Goal: Task Accomplishment & Management: Manage account settings

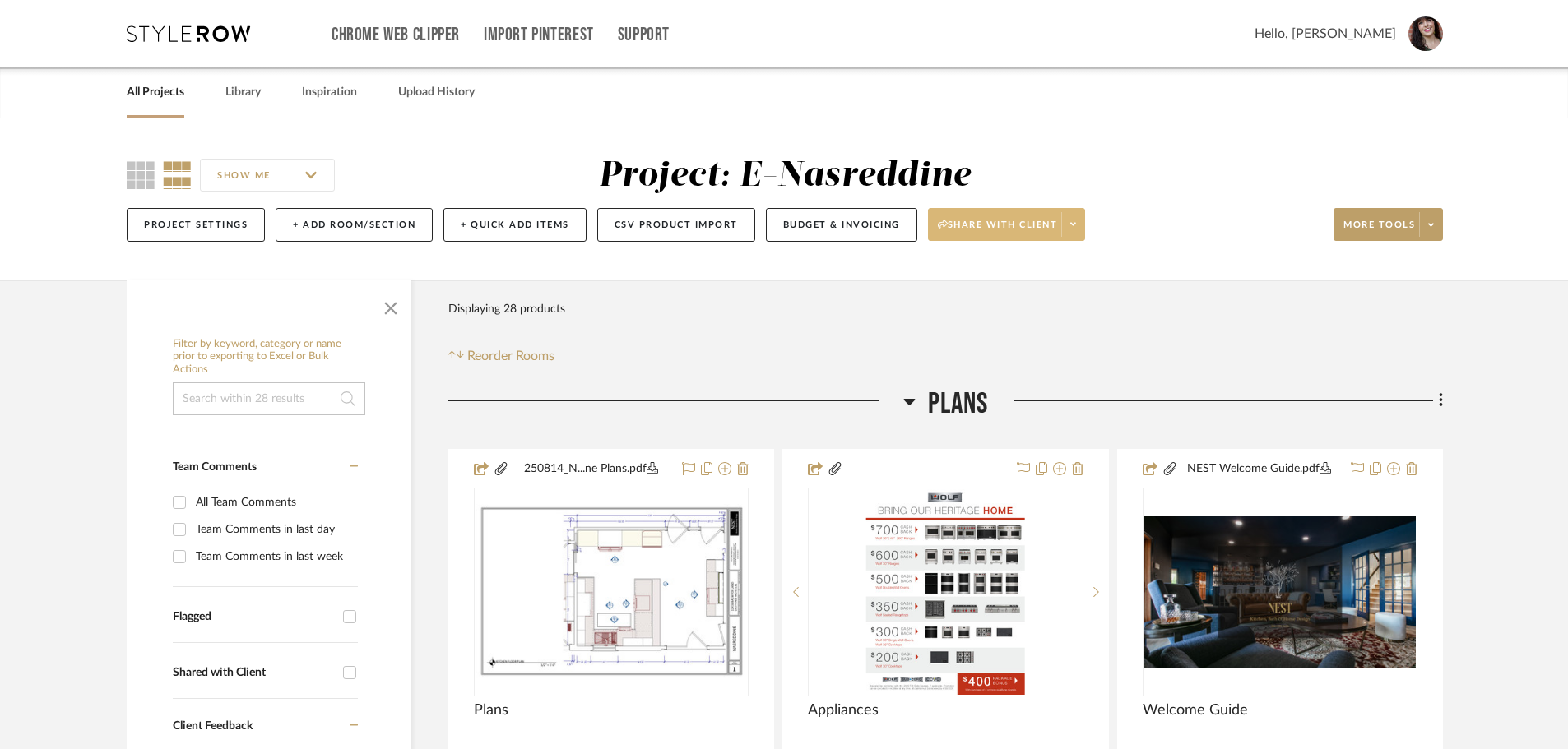
click at [1080, 220] on span at bounding box center [1072, 224] width 23 height 24
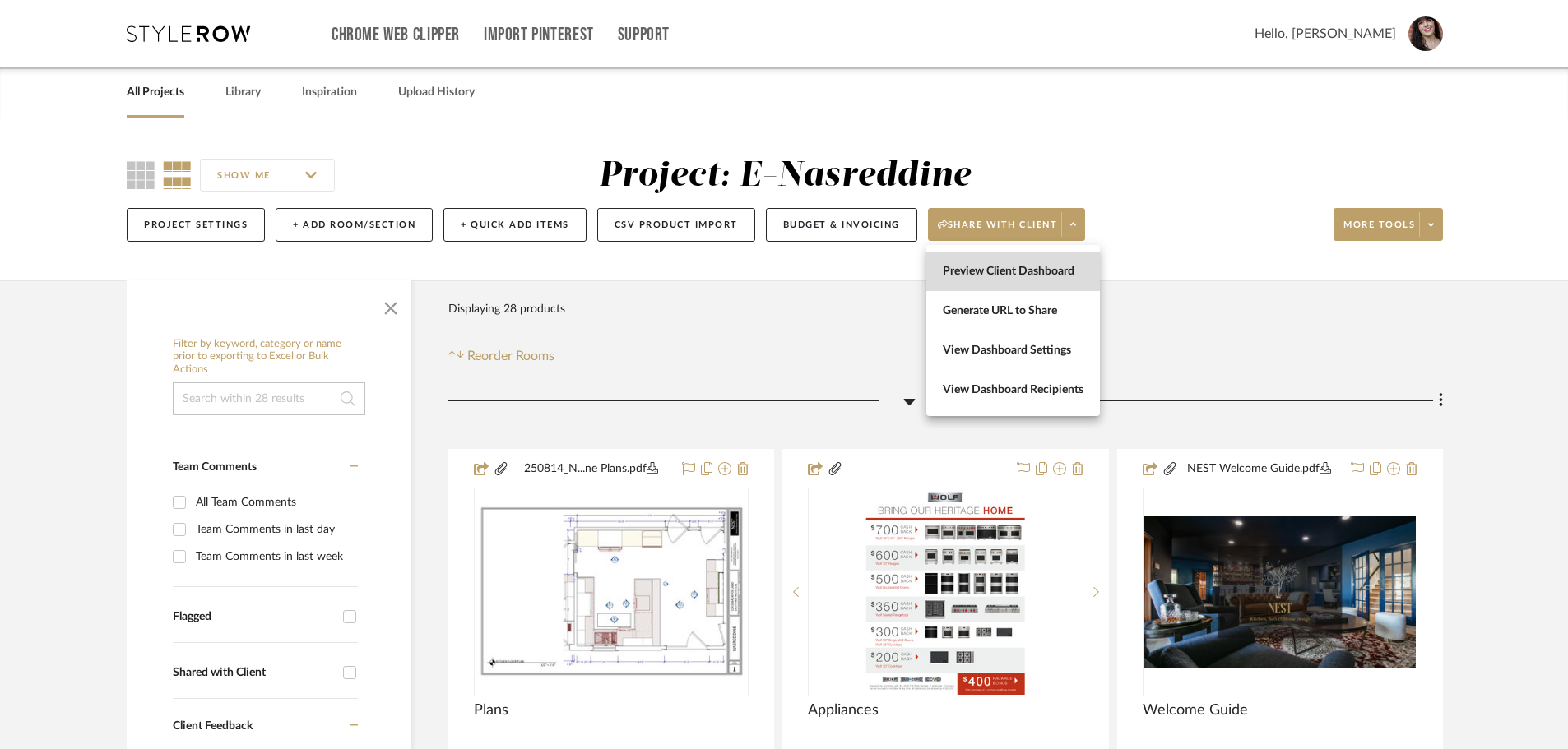
click at [1043, 269] on span "Preview Client Dashboard" at bounding box center [1013, 272] width 141 height 14
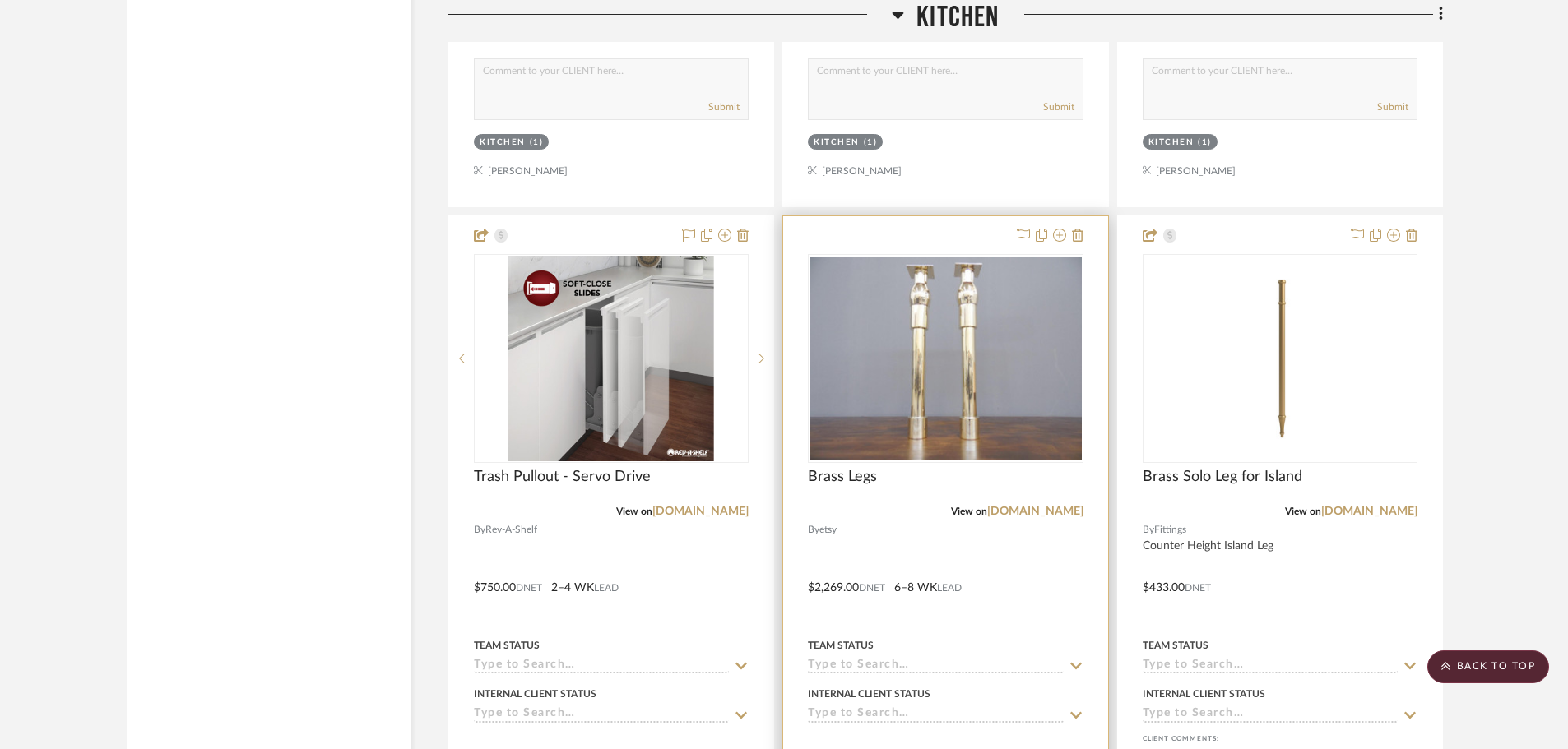
scroll to position [3289, 0]
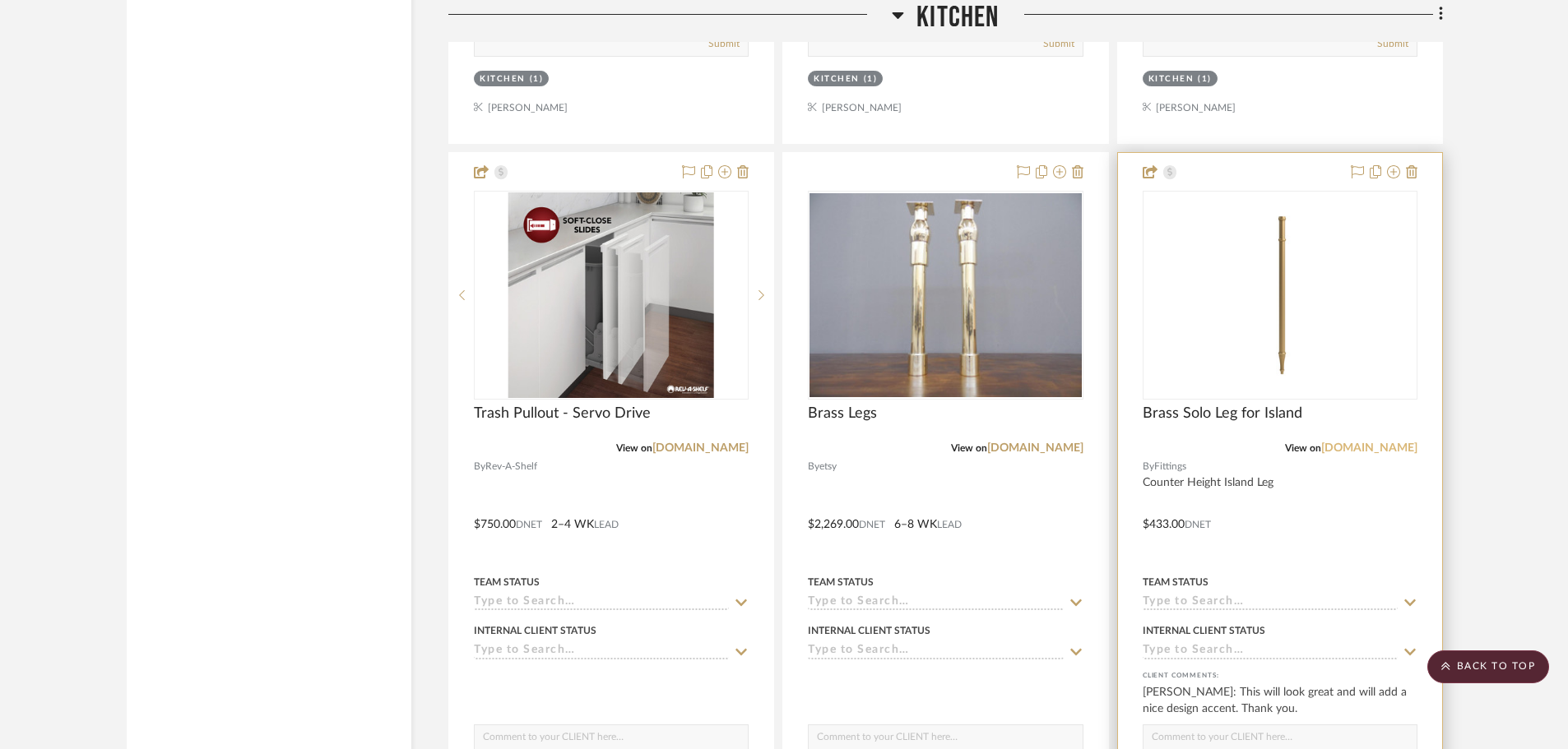
click at [1350, 452] on link "[DOMAIN_NAME]" at bounding box center [1369, 448] width 96 height 12
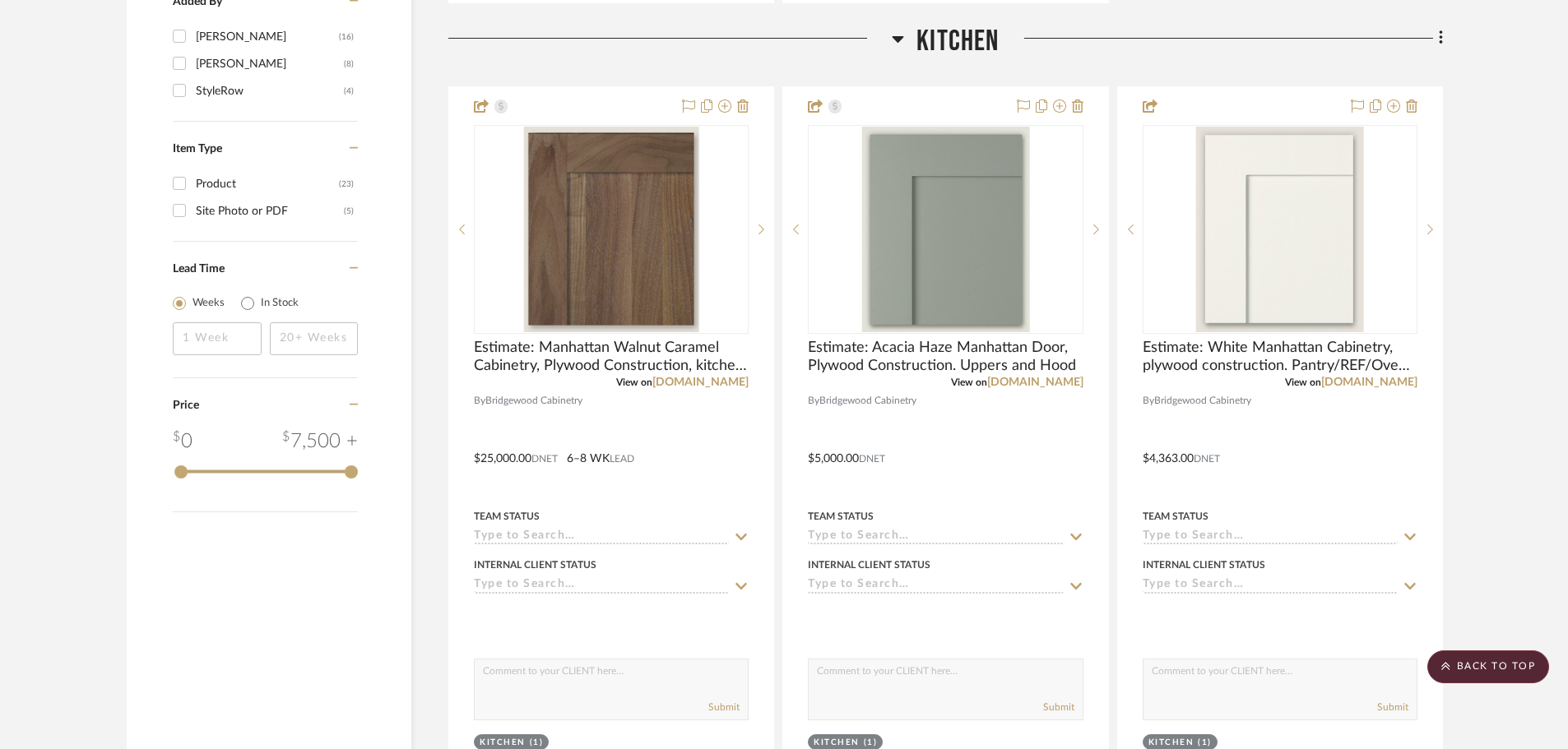
scroll to position [1891, 0]
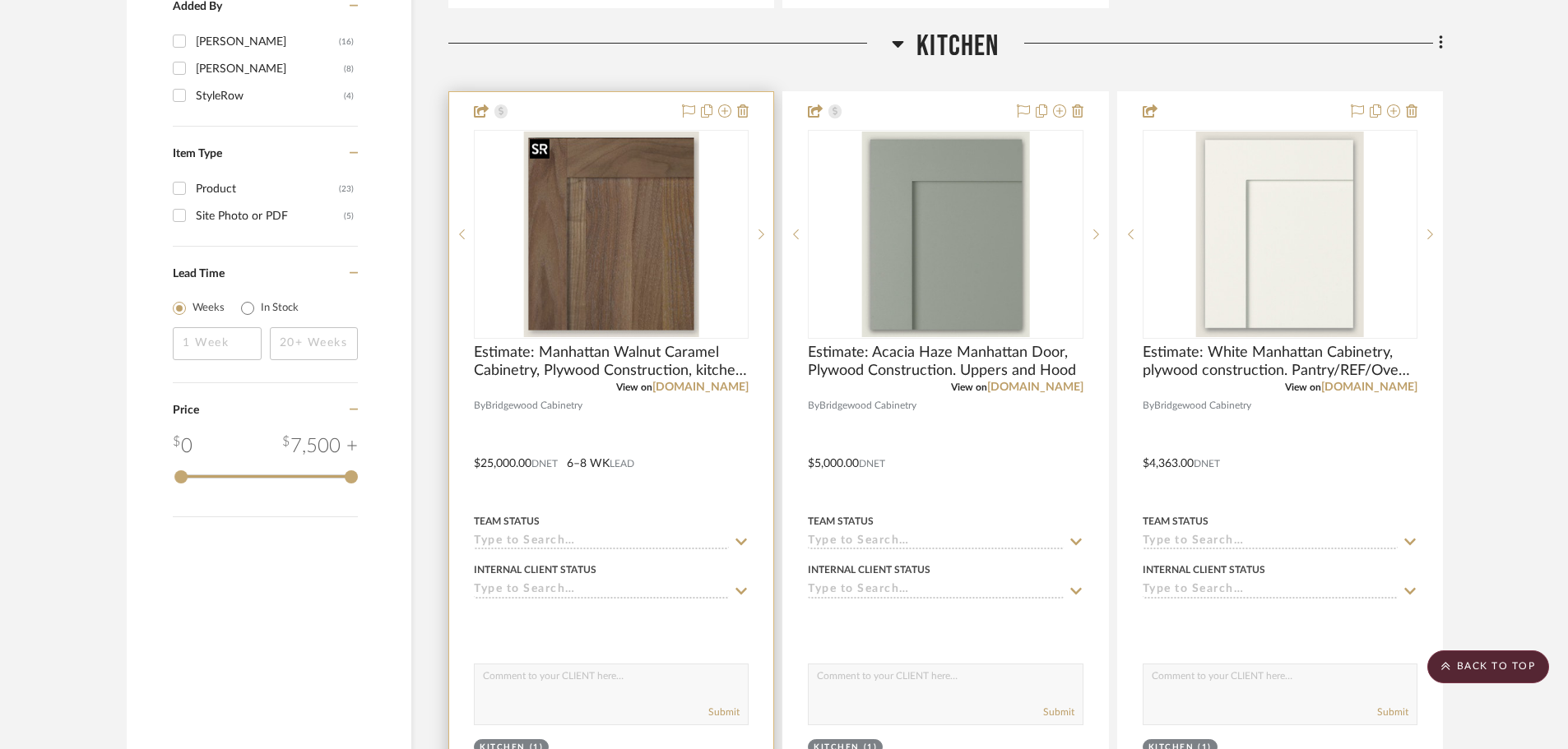
click at [573, 327] on img "0" at bounding box center [611, 234] width 176 height 205
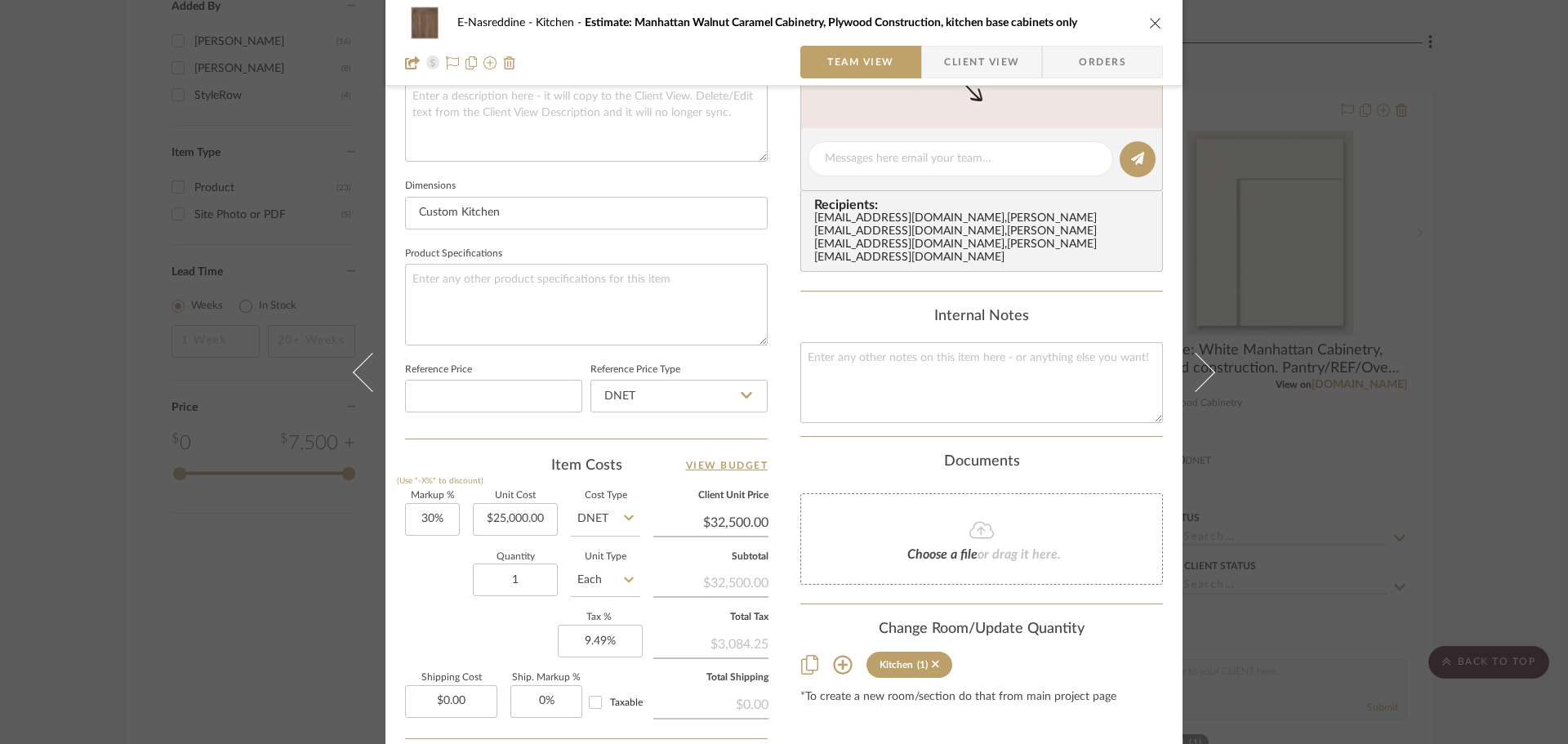
scroll to position [653, 0]
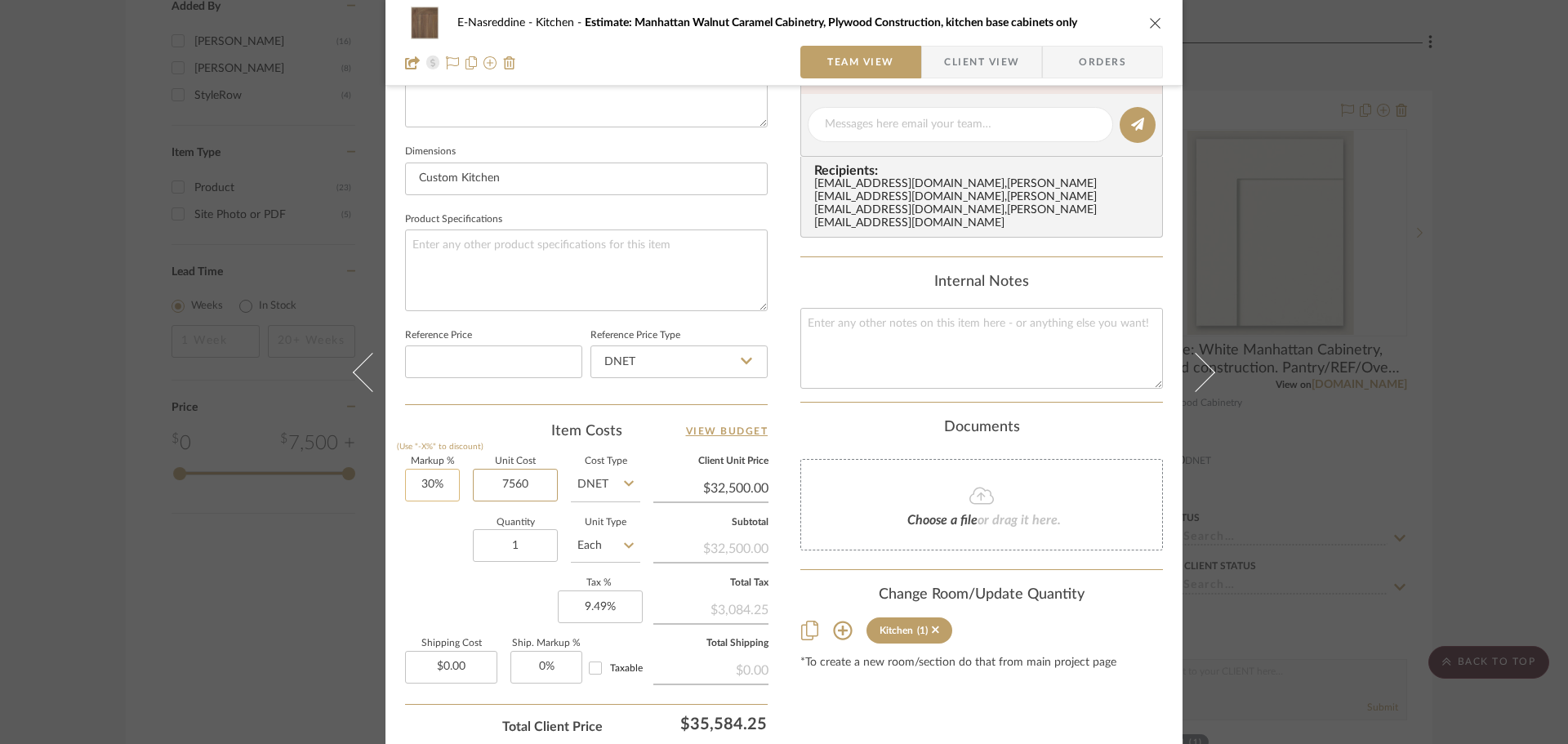
type input "7560"
type input "30"
type input "$7,560.00"
click at [446, 485] on input "30" at bounding box center [432, 485] width 55 height 33
type input "$9,828.00"
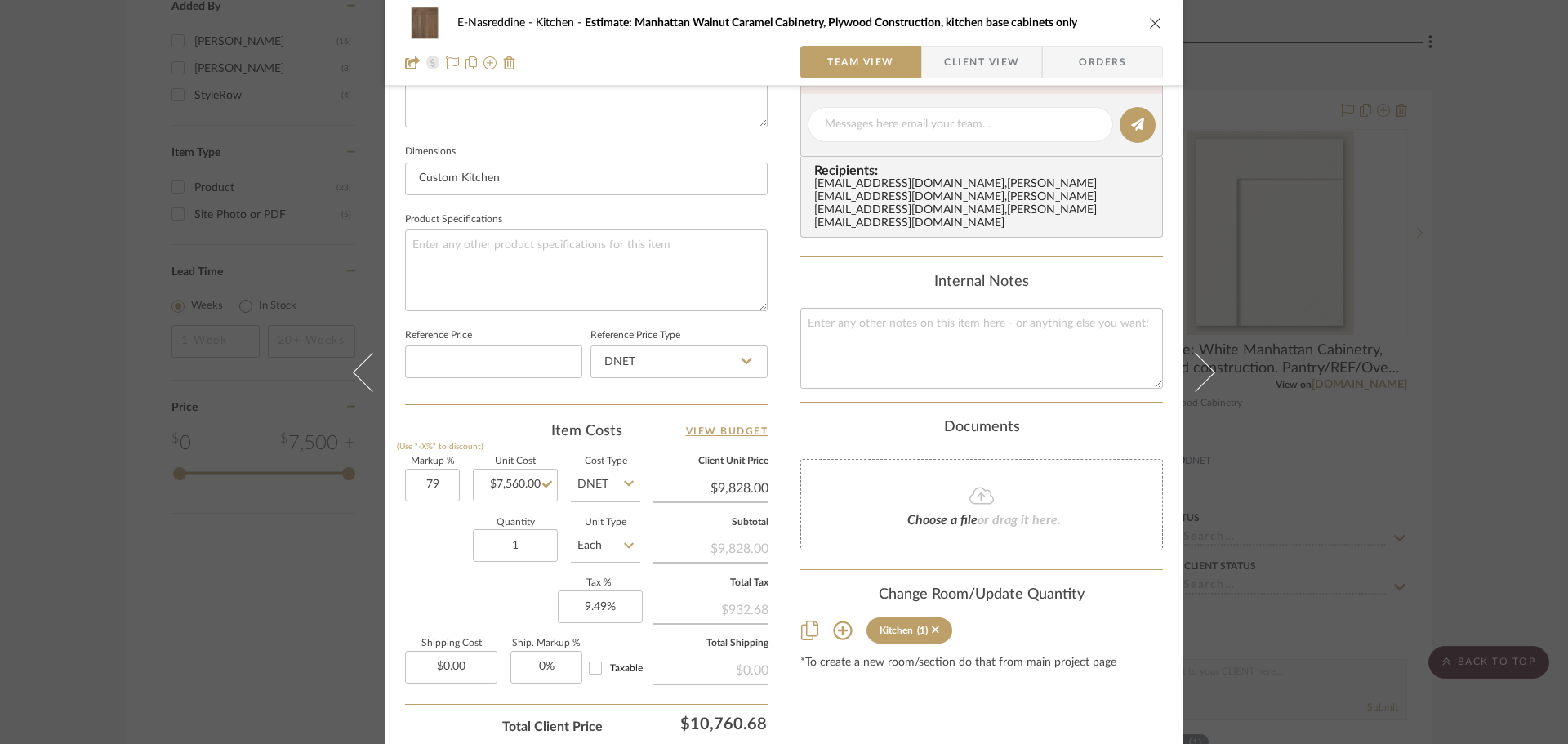
type input "79%"
click at [455, 544] on div "Quantity 1 Unit Type Each" at bounding box center [522, 547] width 235 height 58
type input "$13,532.40"
click at [463, 665] on input "0.00" at bounding box center [451, 667] width 92 height 33
type input "8"
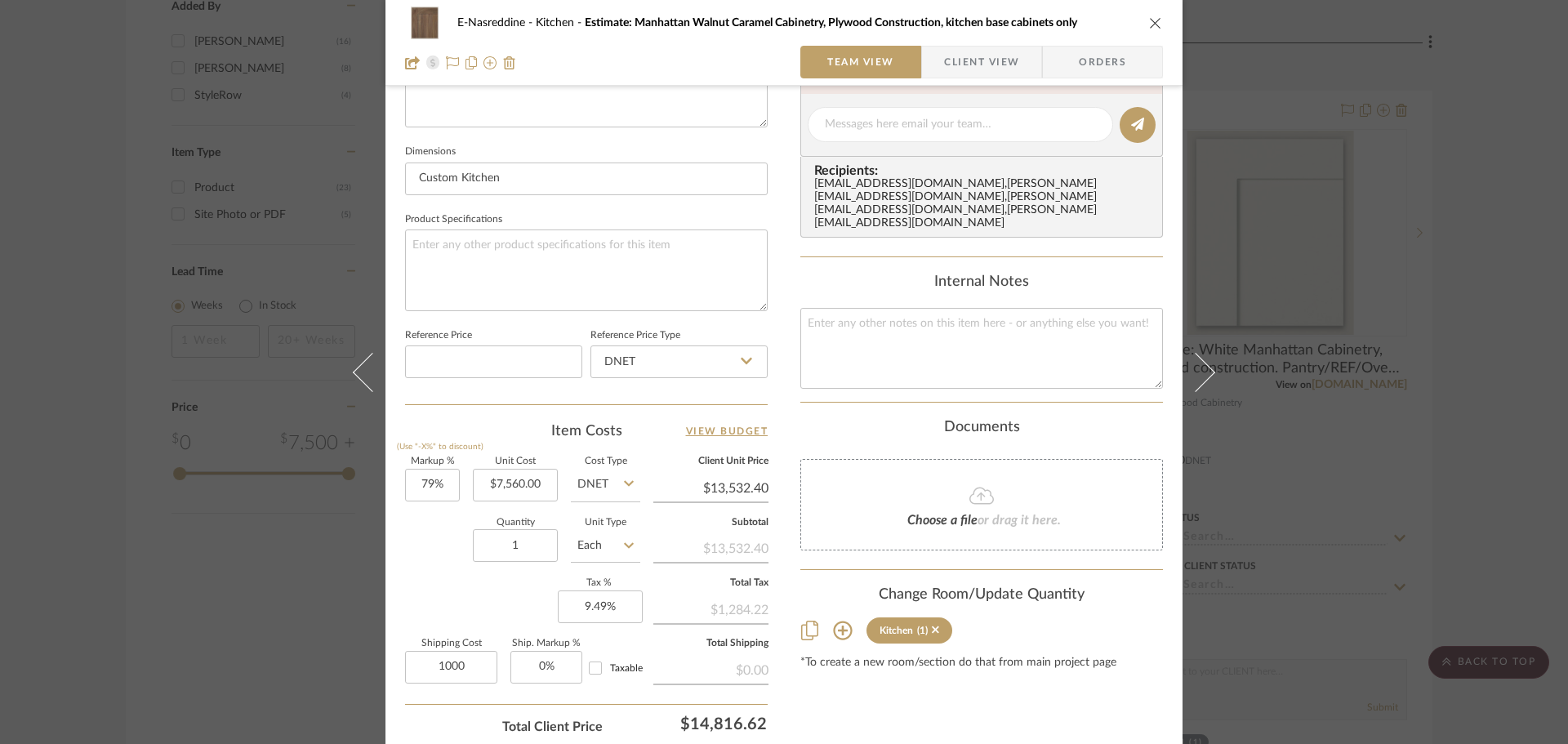
type input "$1,000.00"
click at [518, 618] on div "Markup % (Use "-X%" to discount) 79% Unit Cost $7,560.00 Cost Type DNET Client …" at bounding box center [586, 576] width 362 height 238
click at [972, 308] on textarea at bounding box center [981, 348] width 362 height 81
type textarea "s"
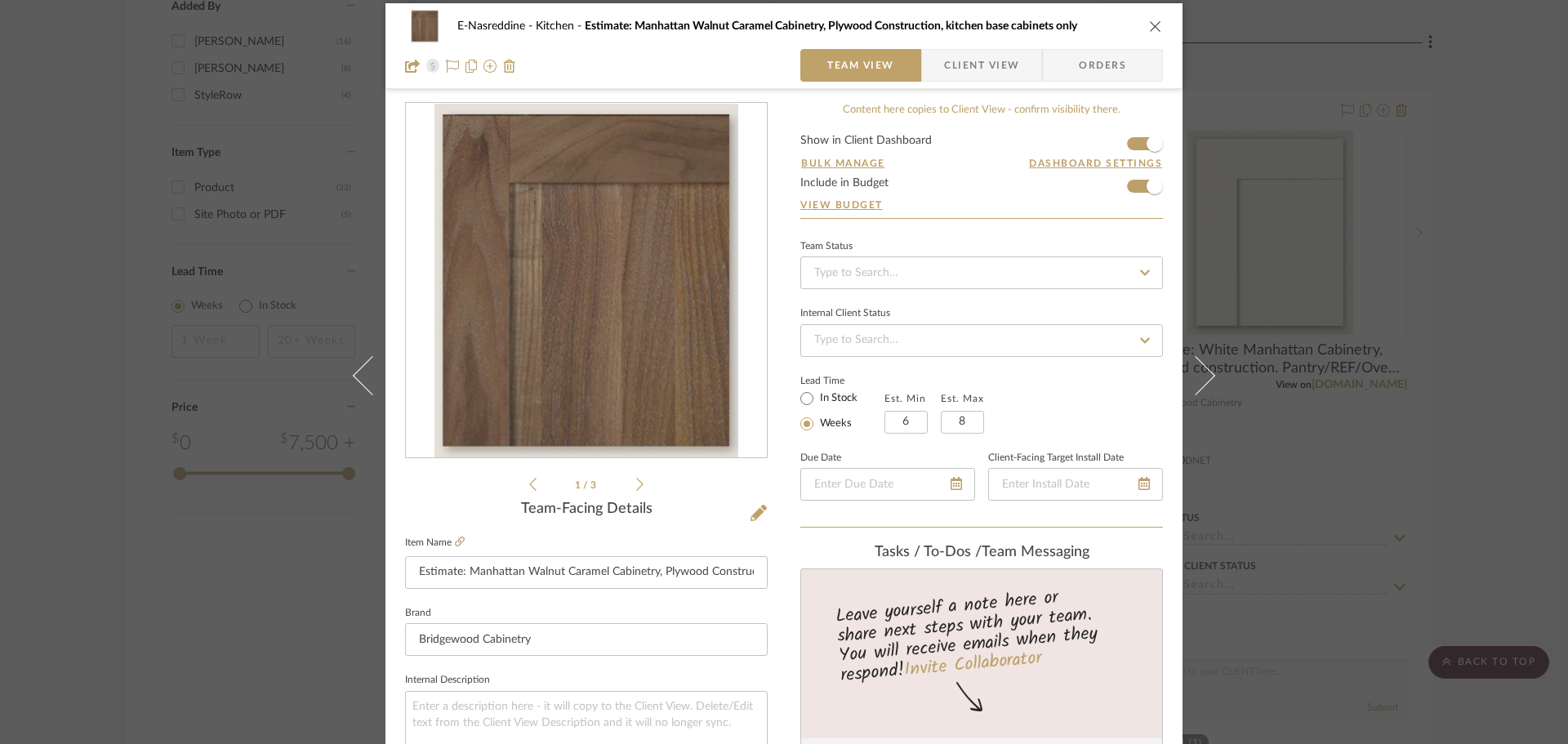
scroll to position [0, 0]
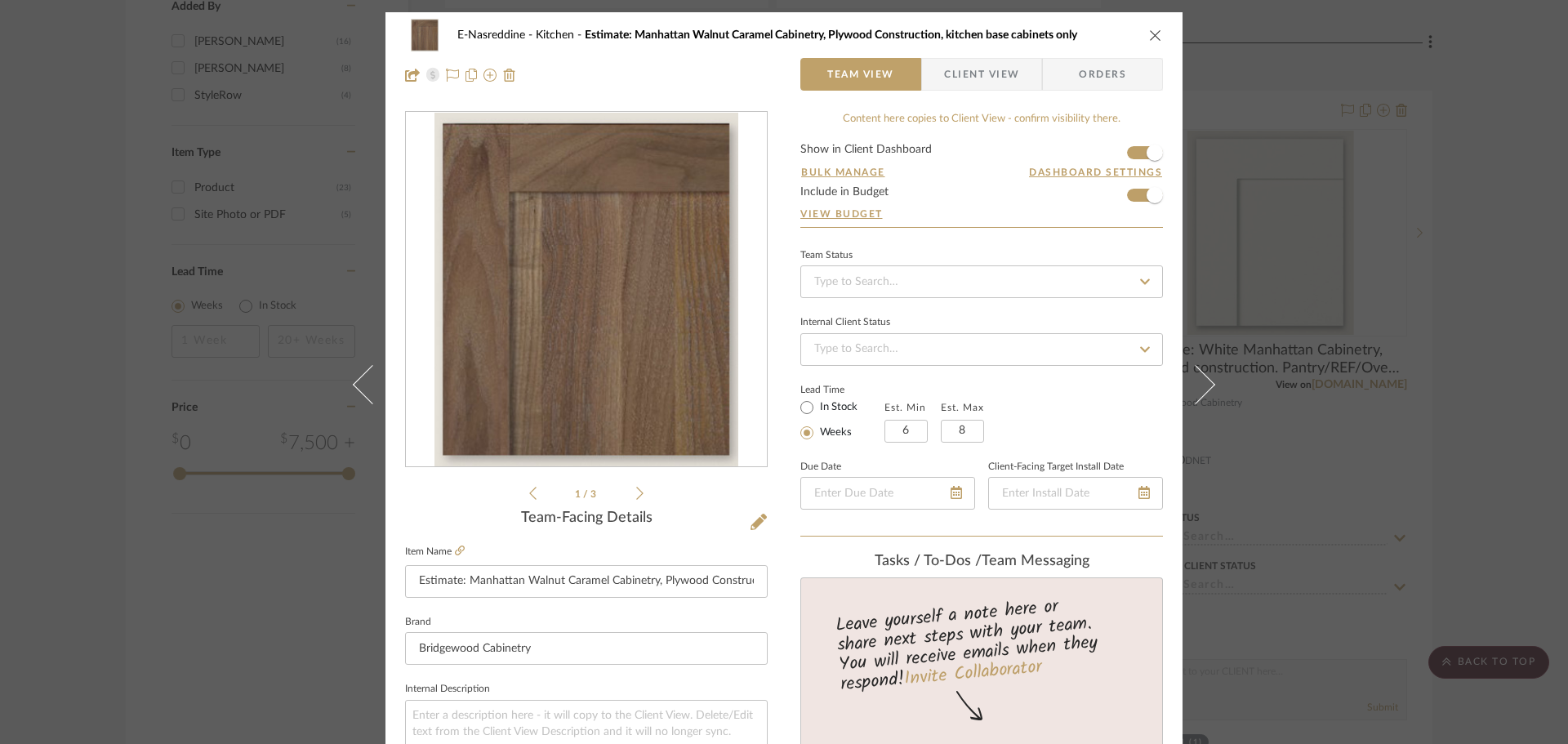
type textarea "Shipping on Walnut, TBD"
click at [1152, 36] on icon "close" at bounding box center [1155, 35] width 13 height 13
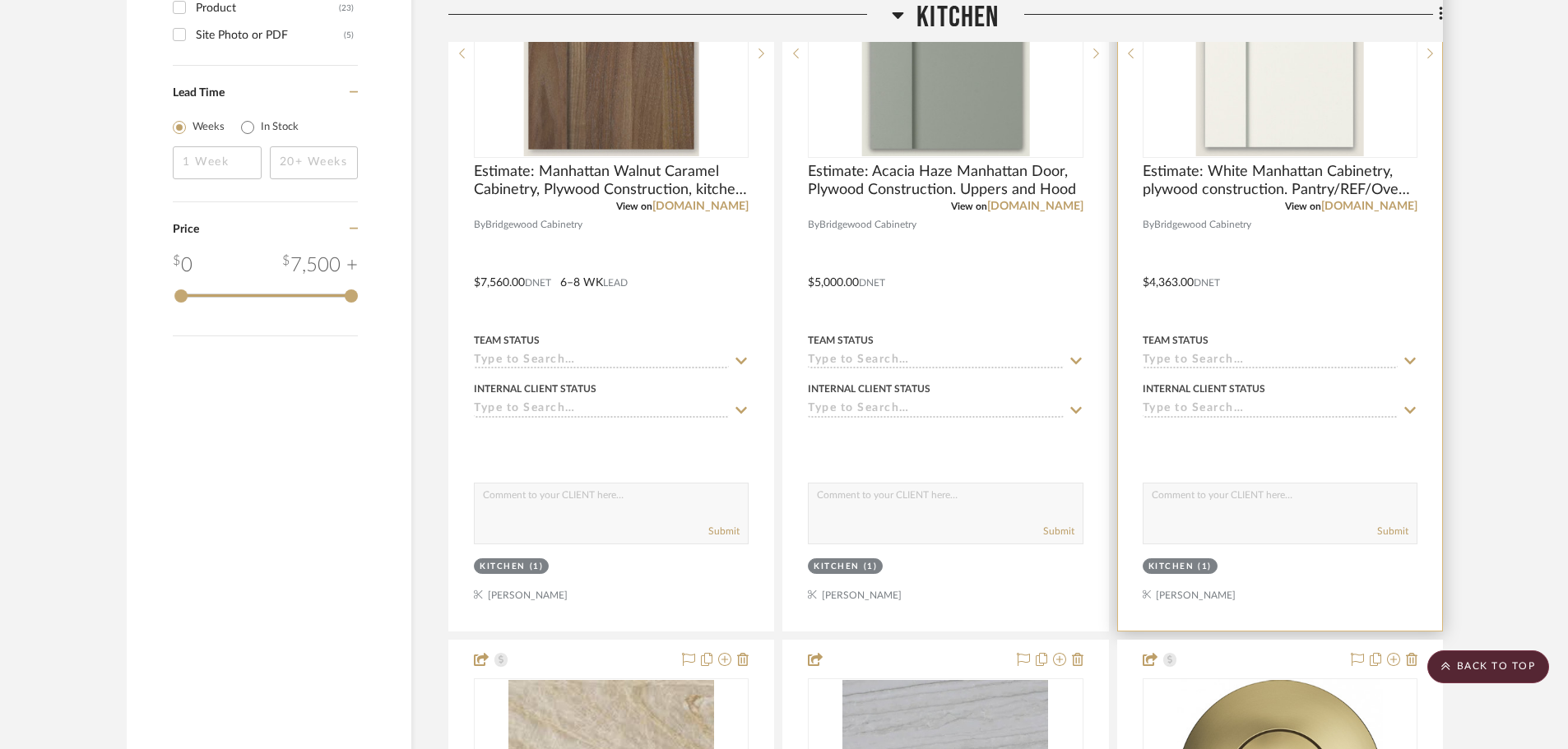
scroll to position [2138, 0]
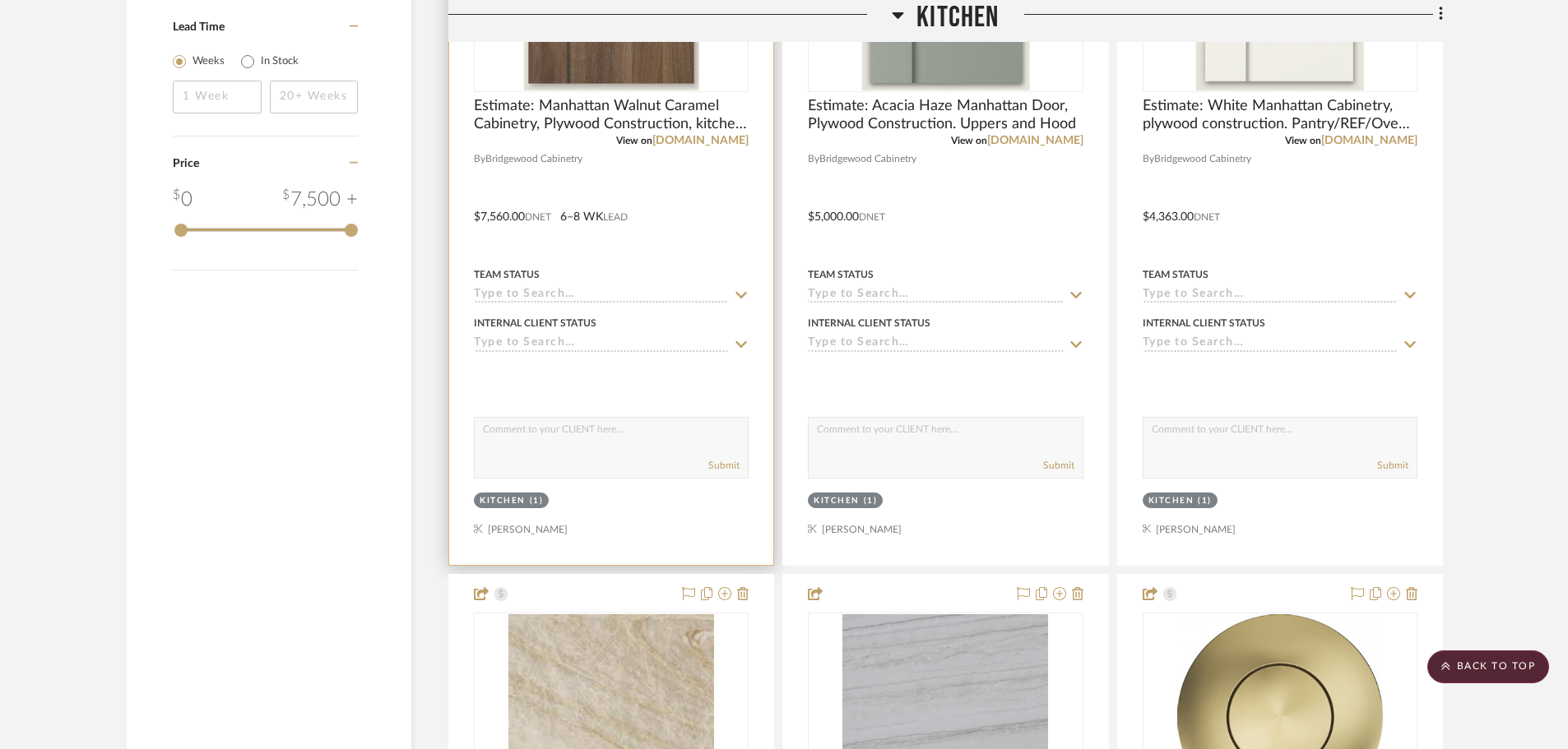
click at [527, 210] on div at bounding box center [612, 205] width 324 height 719
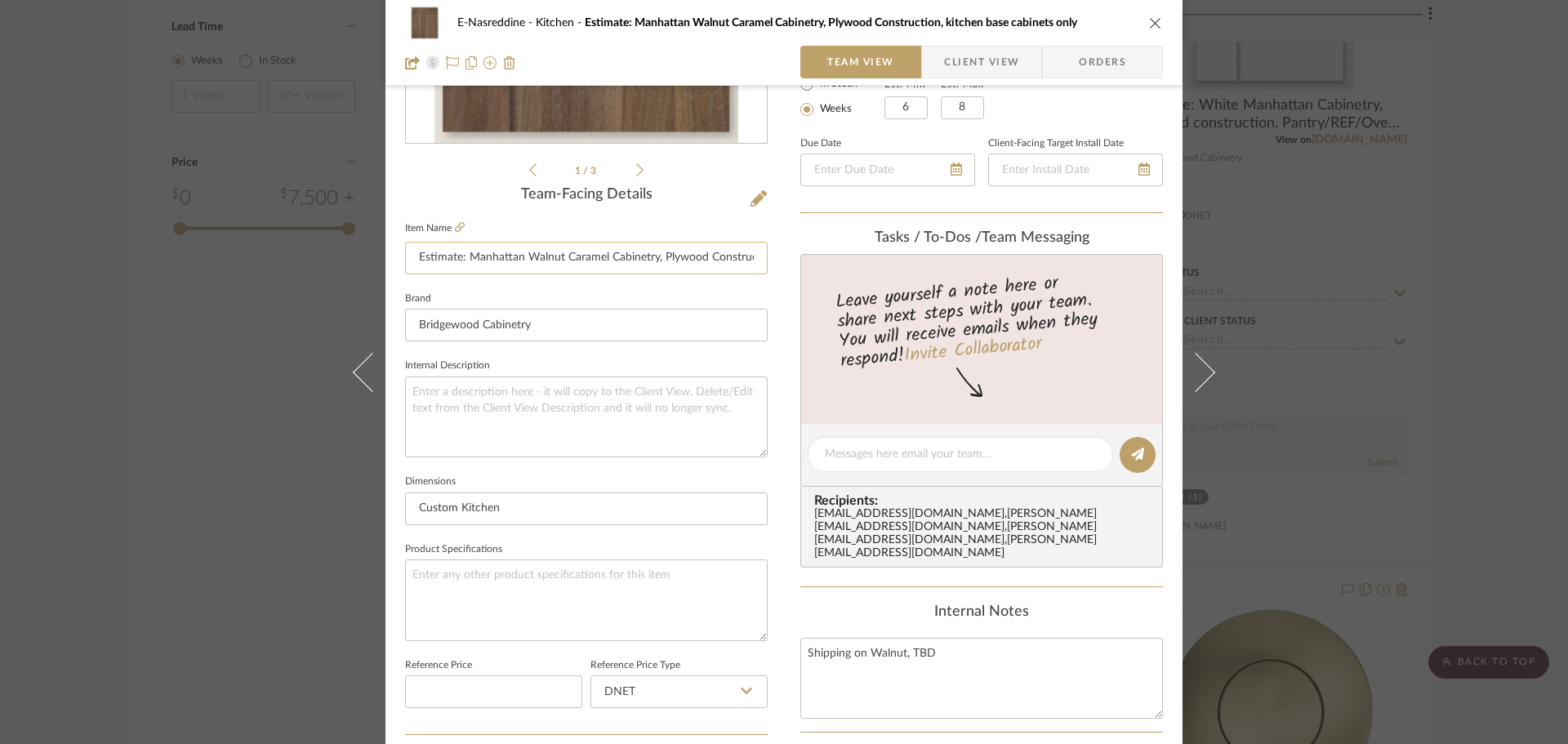
scroll to position [572, 0]
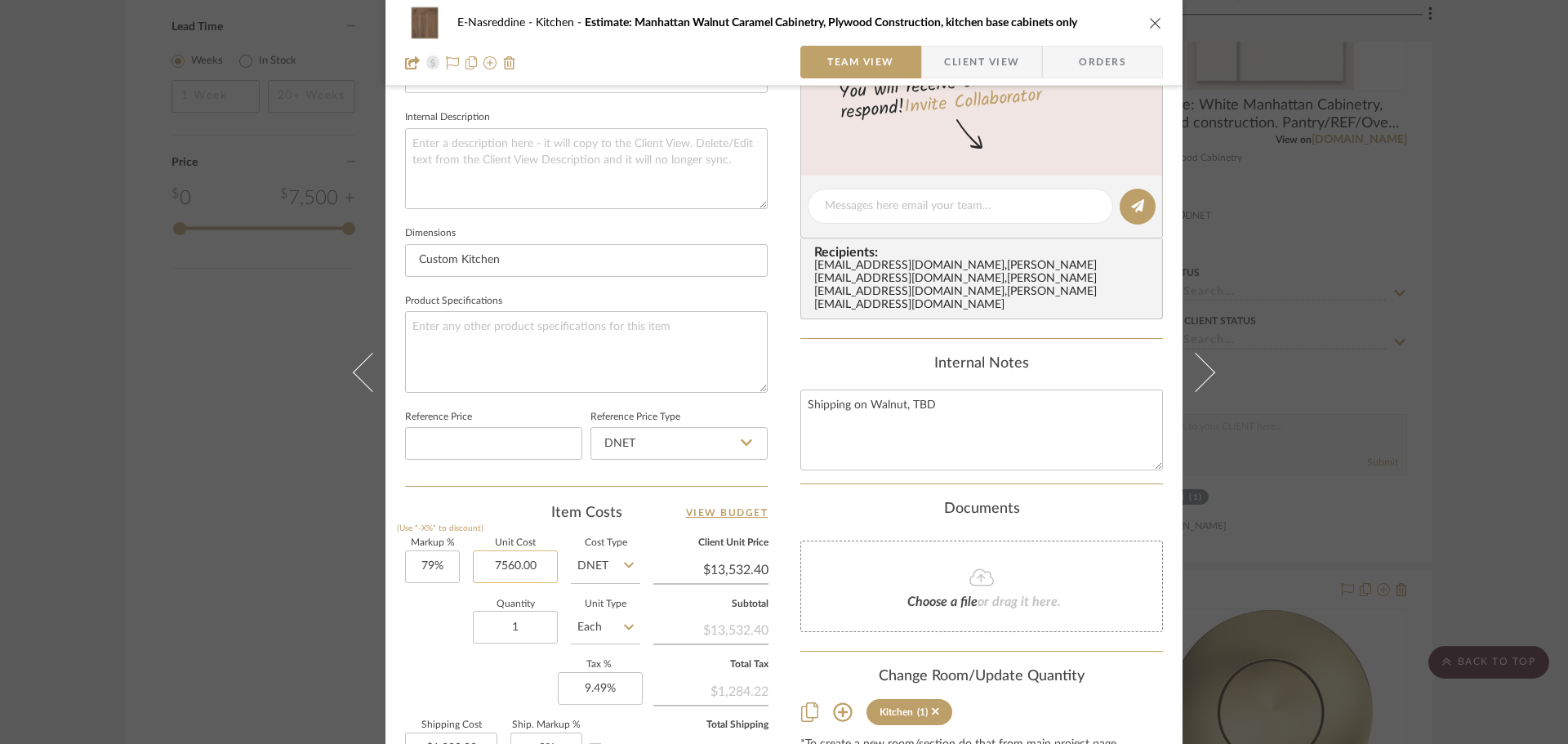
click at [538, 564] on input "7560.00" at bounding box center [515, 566] width 85 height 33
type input "$10,000.00"
click at [415, 655] on div "Quantity 1 Unit Type Each" at bounding box center [522, 629] width 235 height 58
type input "$17,900.00"
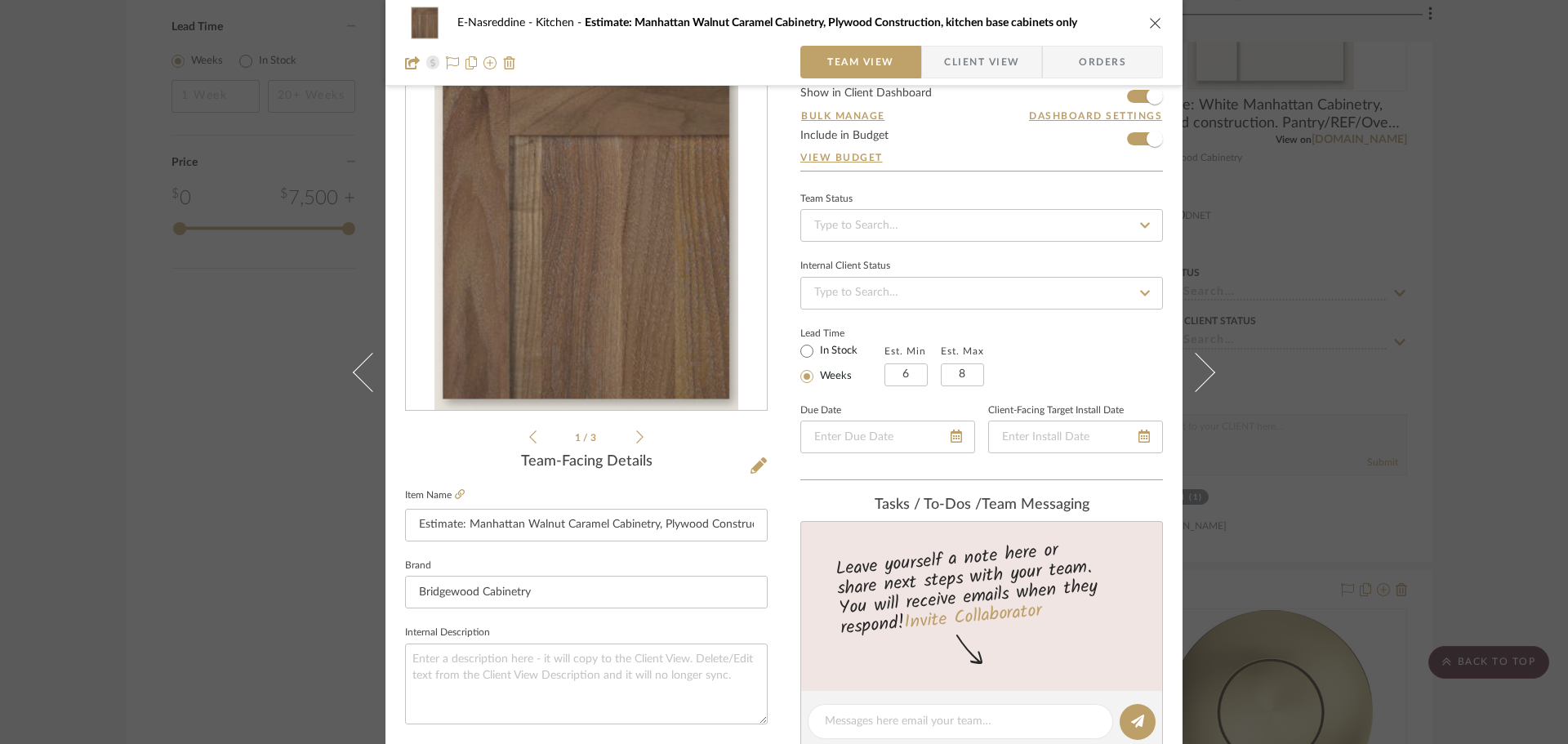
scroll to position [0, 0]
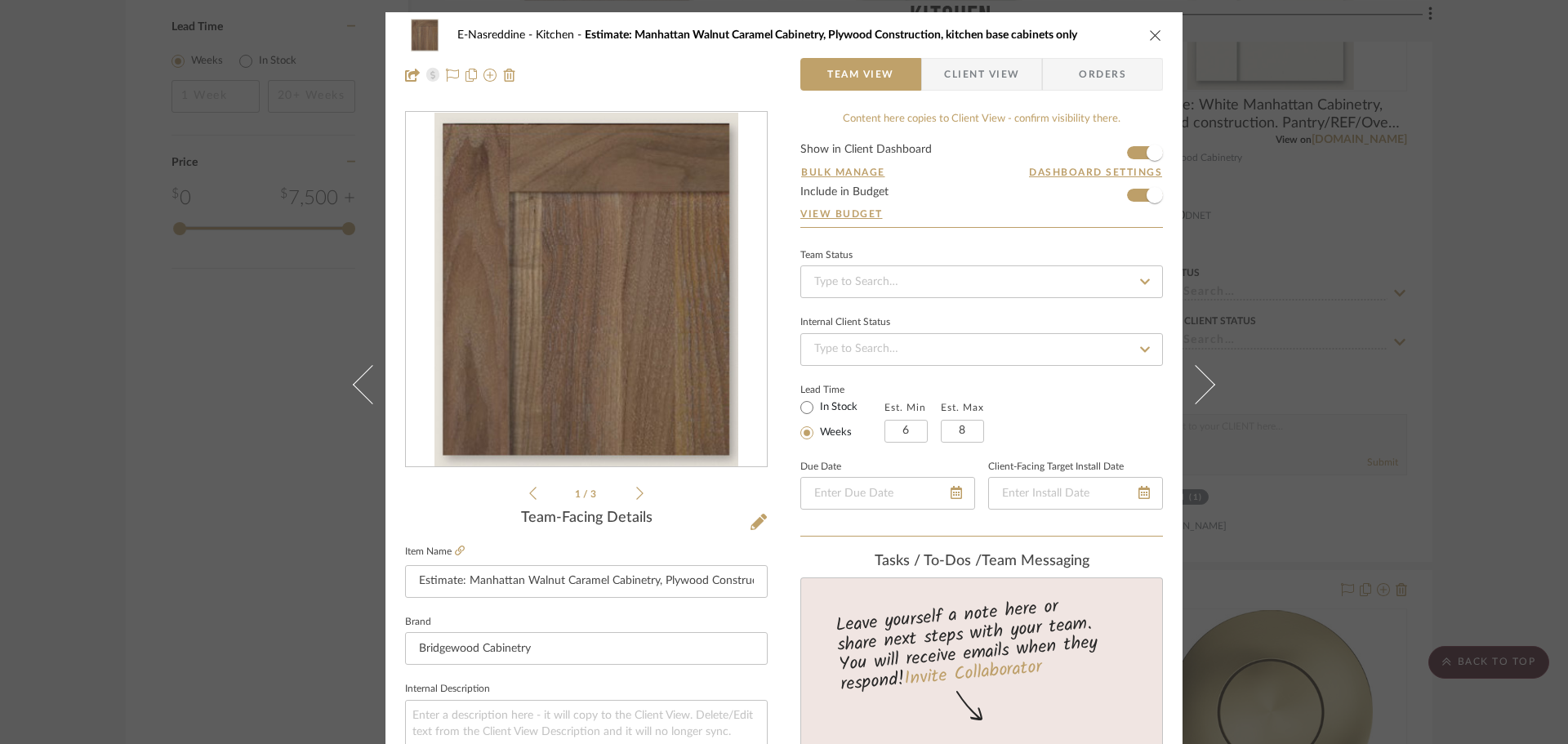
click at [1149, 39] on icon "close" at bounding box center [1155, 35] width 13 height 13
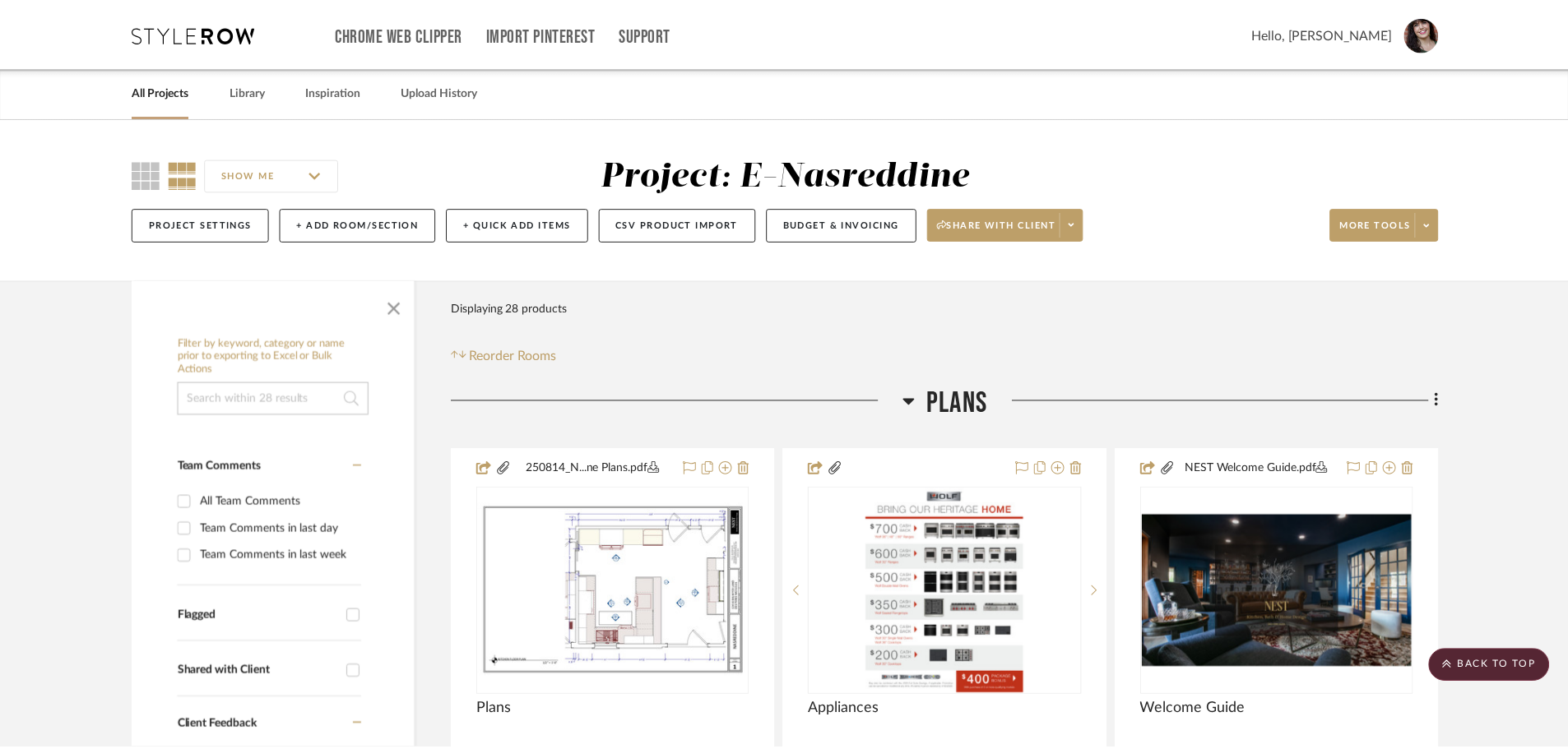
scroll to position [2138, 0]
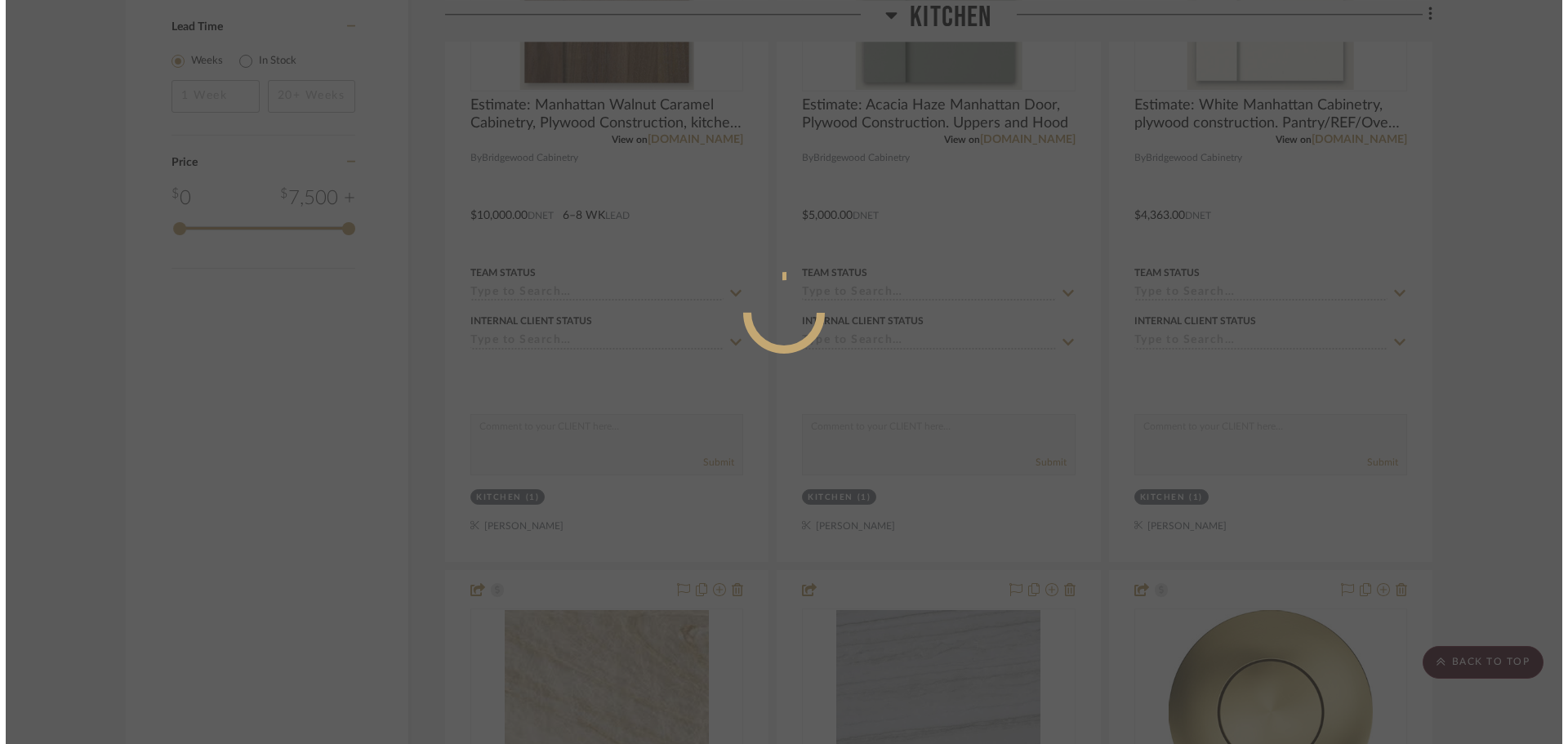
scroll to position [0, 0]
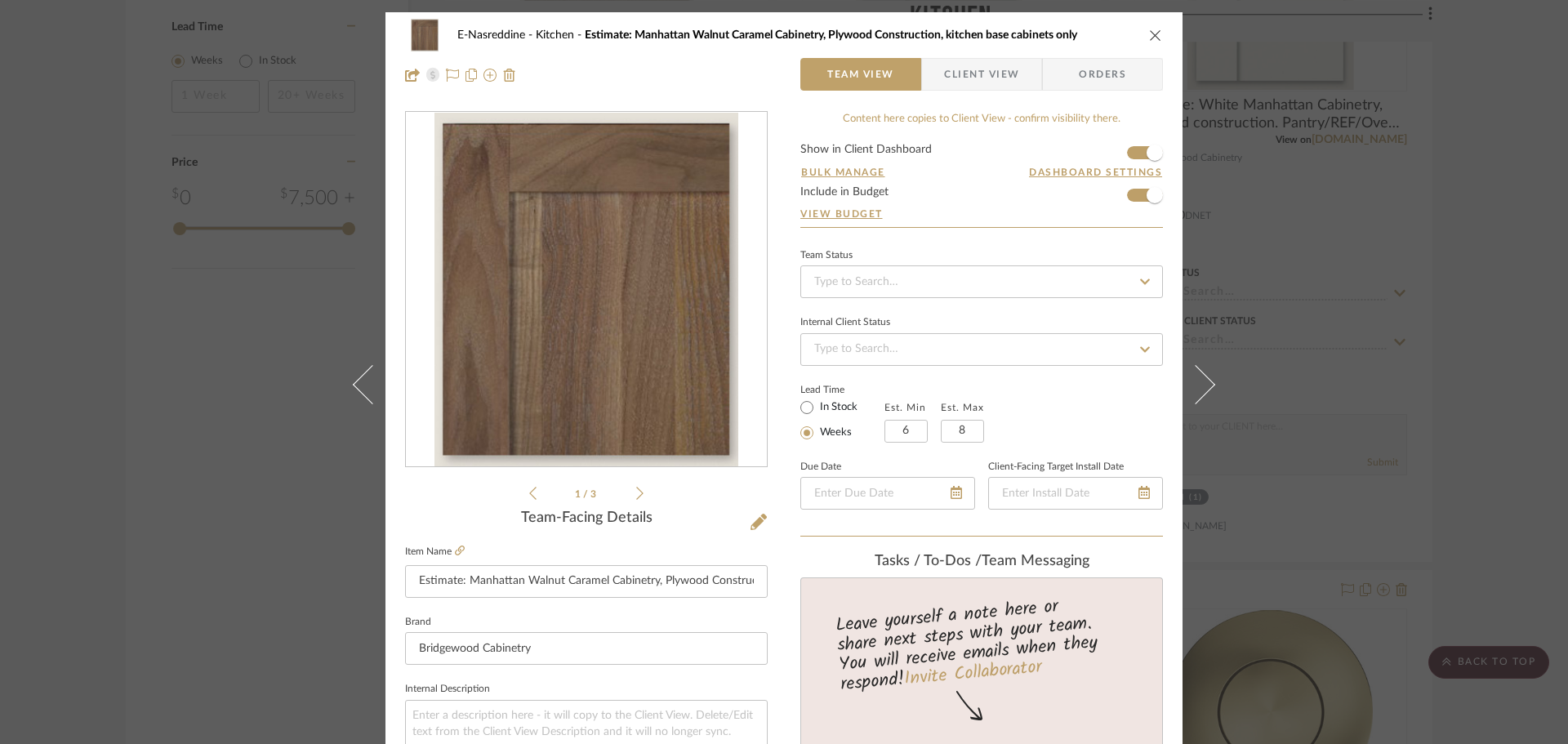
click at [1122, 200] on form "Show in Client Dashboard Bulk Manage Dashboard Settings Include in Budget View …" at bounding box center [981, 185] width 362 height 83
click at [1137, 195] on span "button" at bounding box center [1155, 195] width 36 height 36
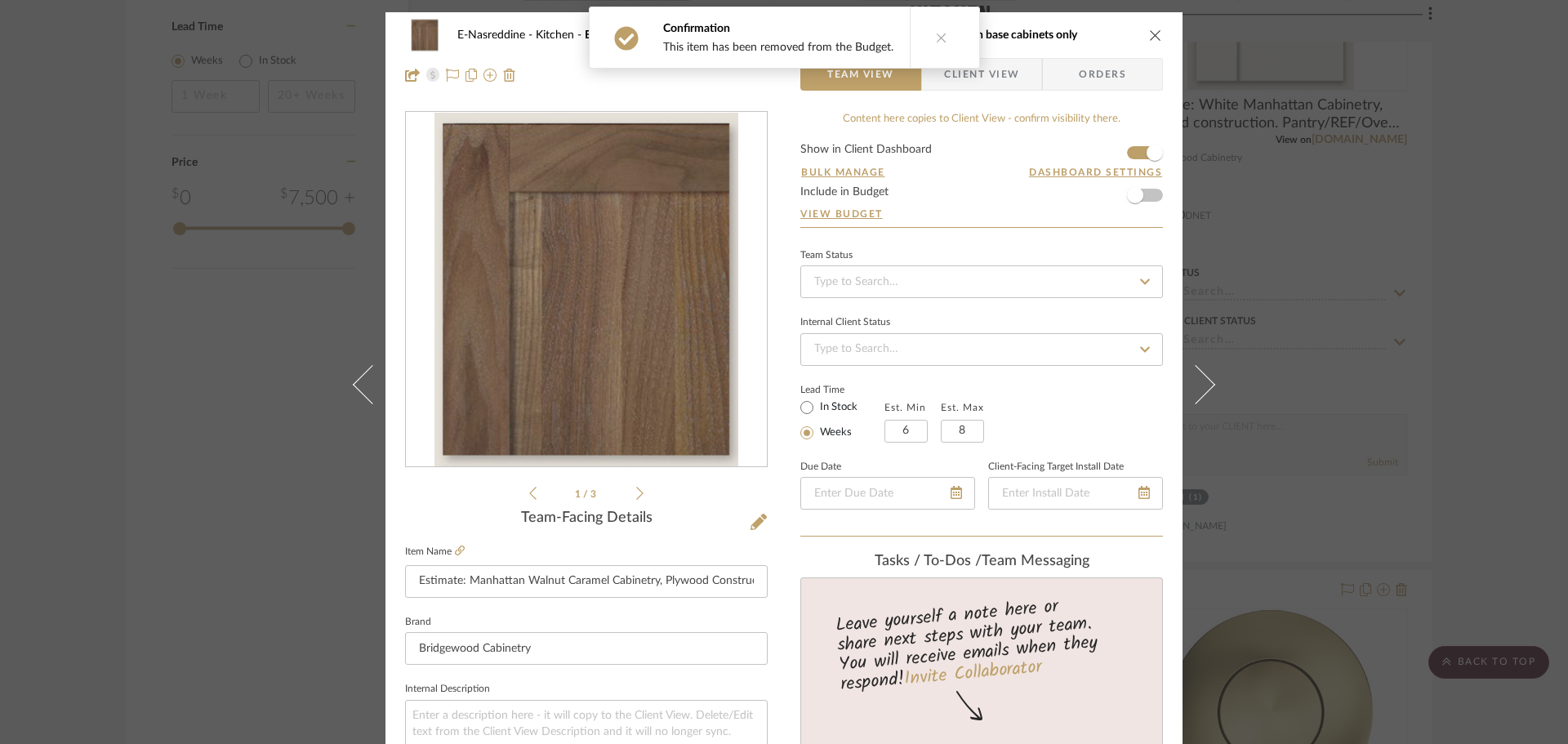
click at [1513, 189] on div "E-Nasreddine Kitchen Estimate: Manhattan Walnut Caramel Cabinetry, Plywood Cons…" at bounding box center [784, 372] width 1568 height 744
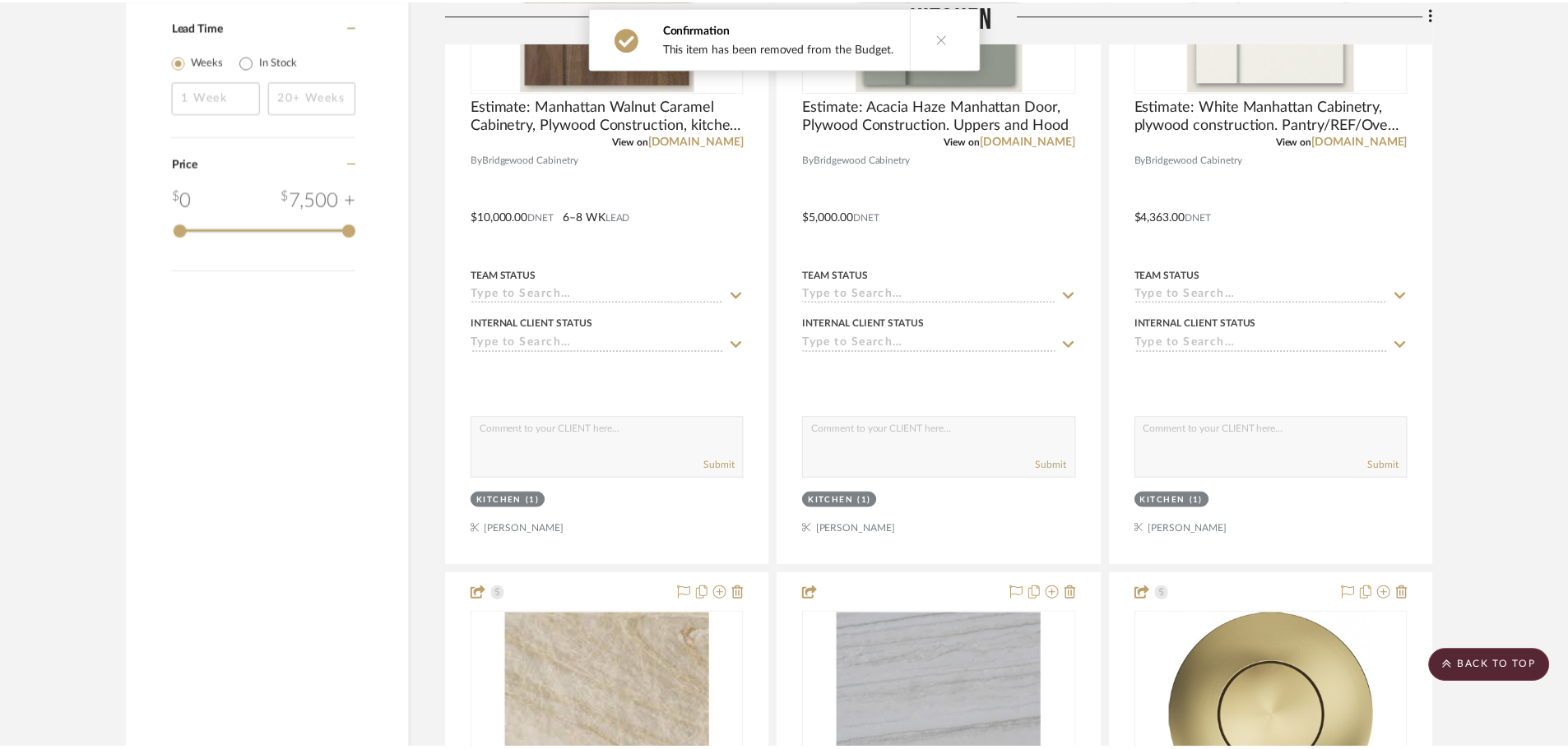
scroll to position [2138, 0]
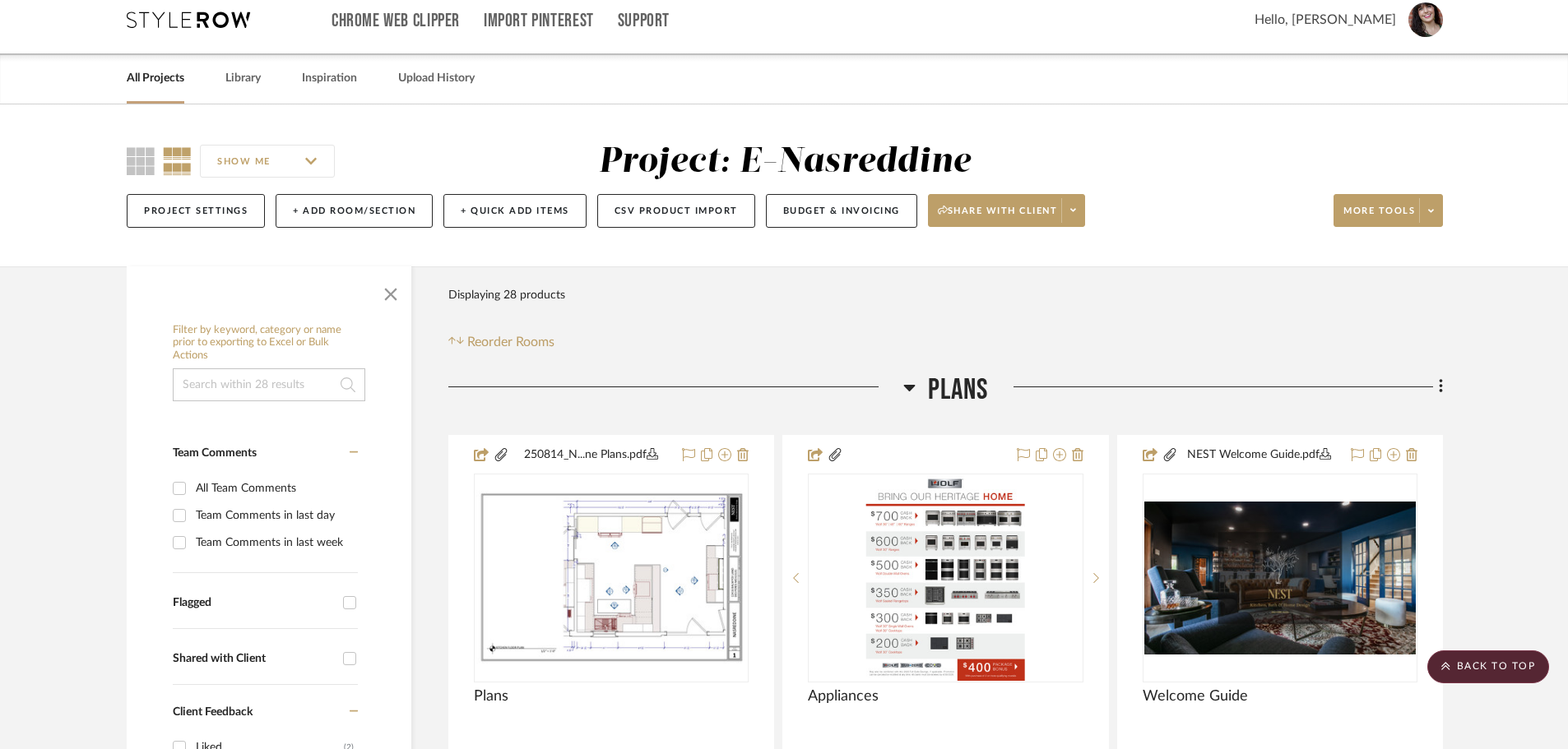
scroll to position [0, 0]
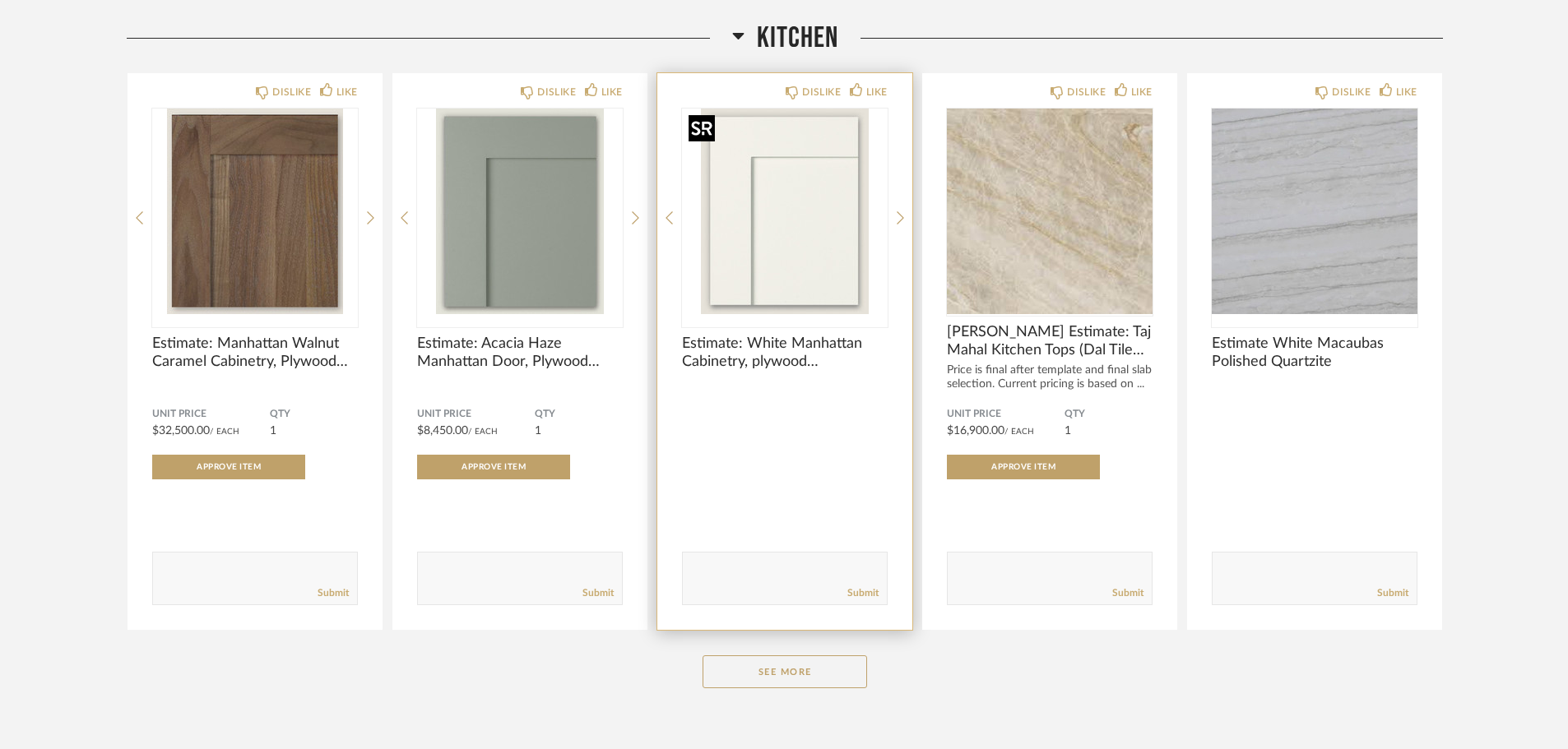
scroll to position [822, 0]
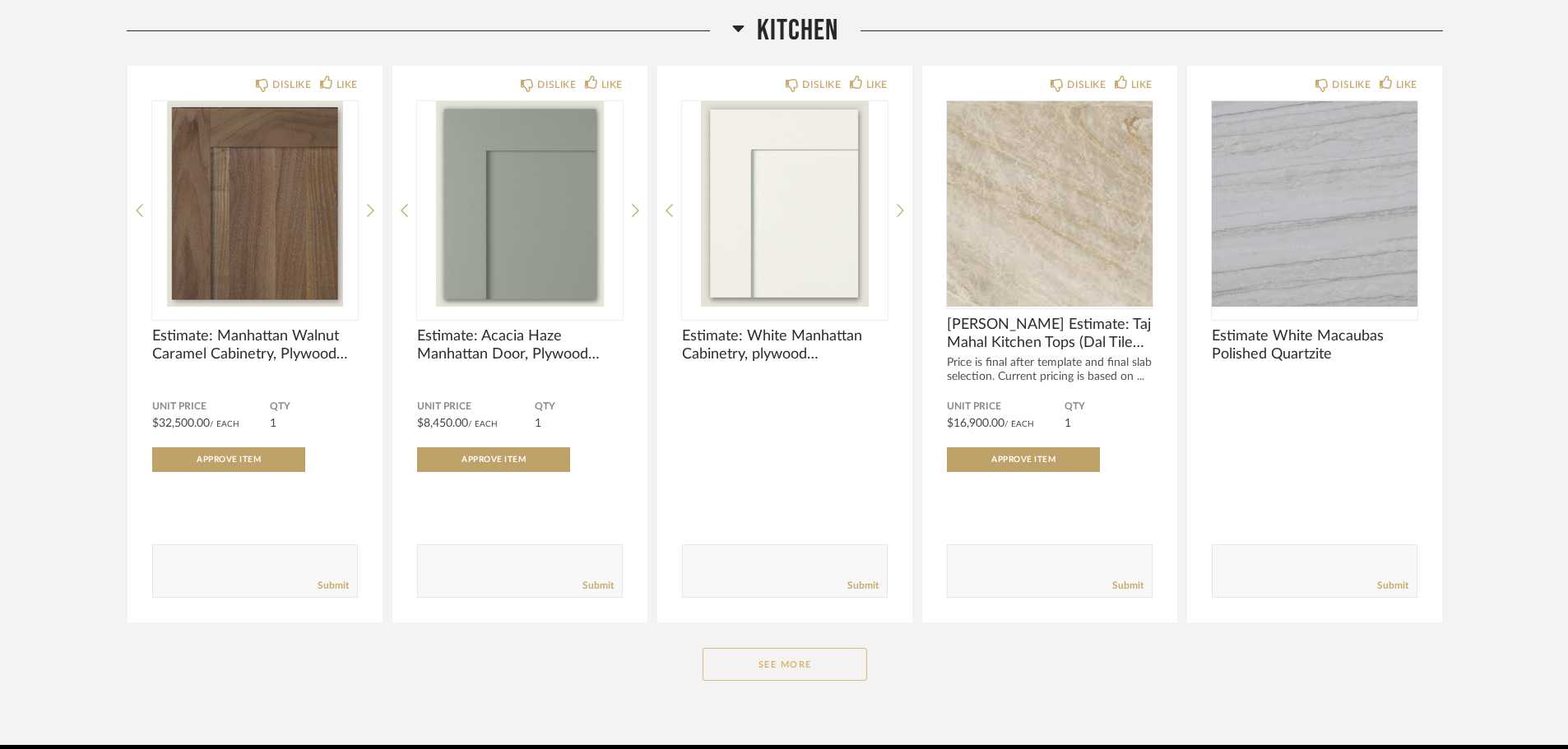
click at [799, 655] on button "See More" at bounding box center [785, 664] width 165 height 33
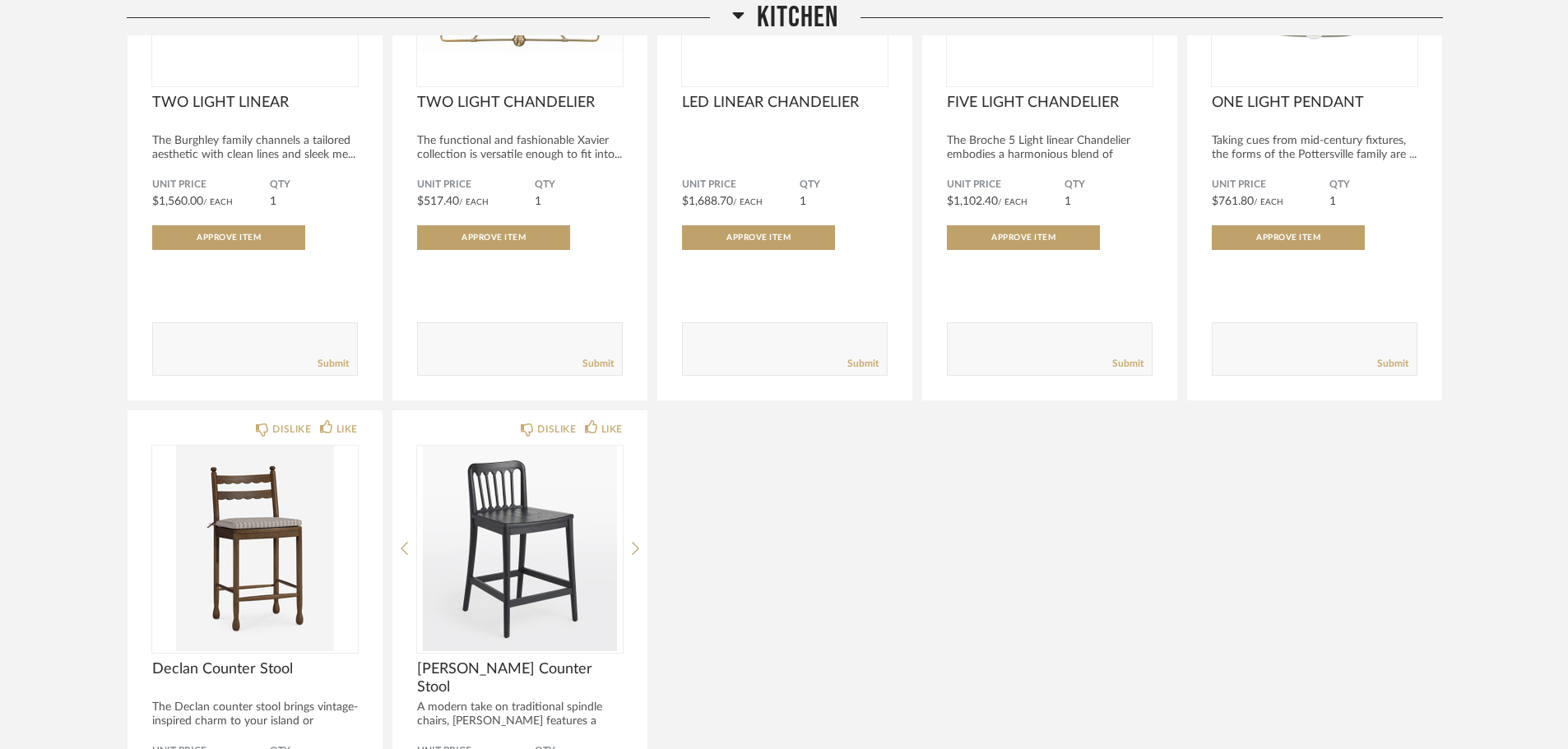
scroll to position [2879, 0]
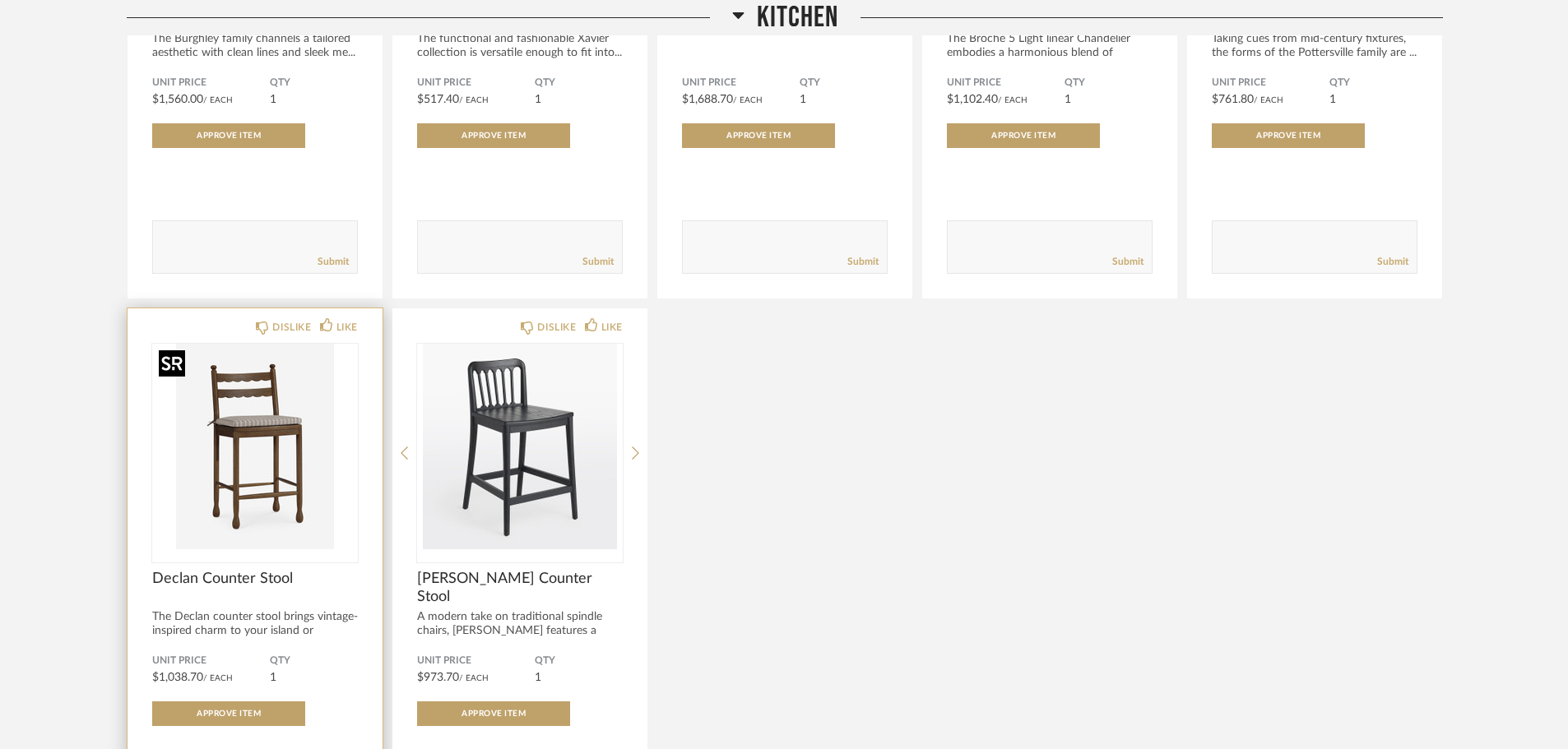
click at [0, 0] on img at bounding box center [0, 0] width 0 height 0
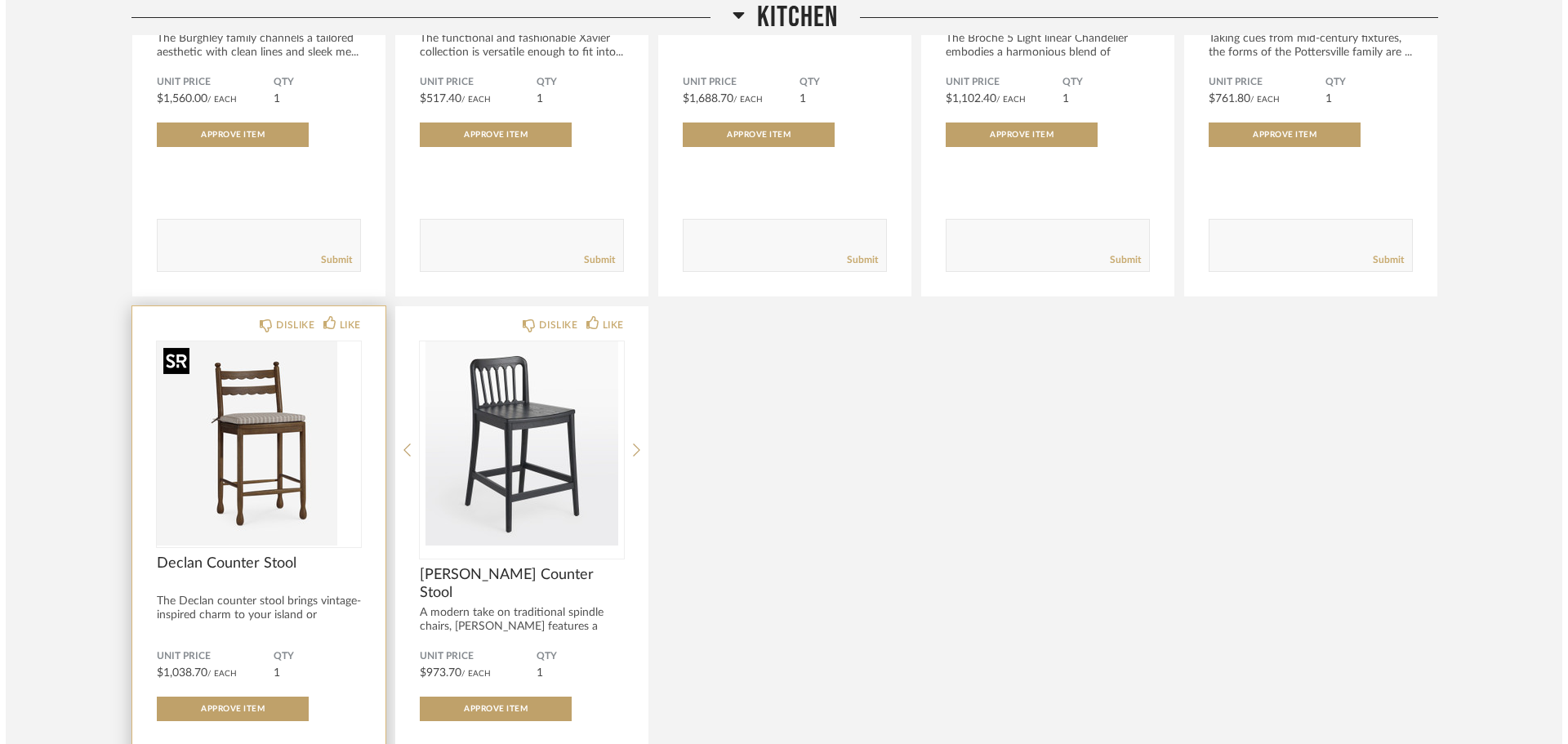
scroll to position [0, 0]
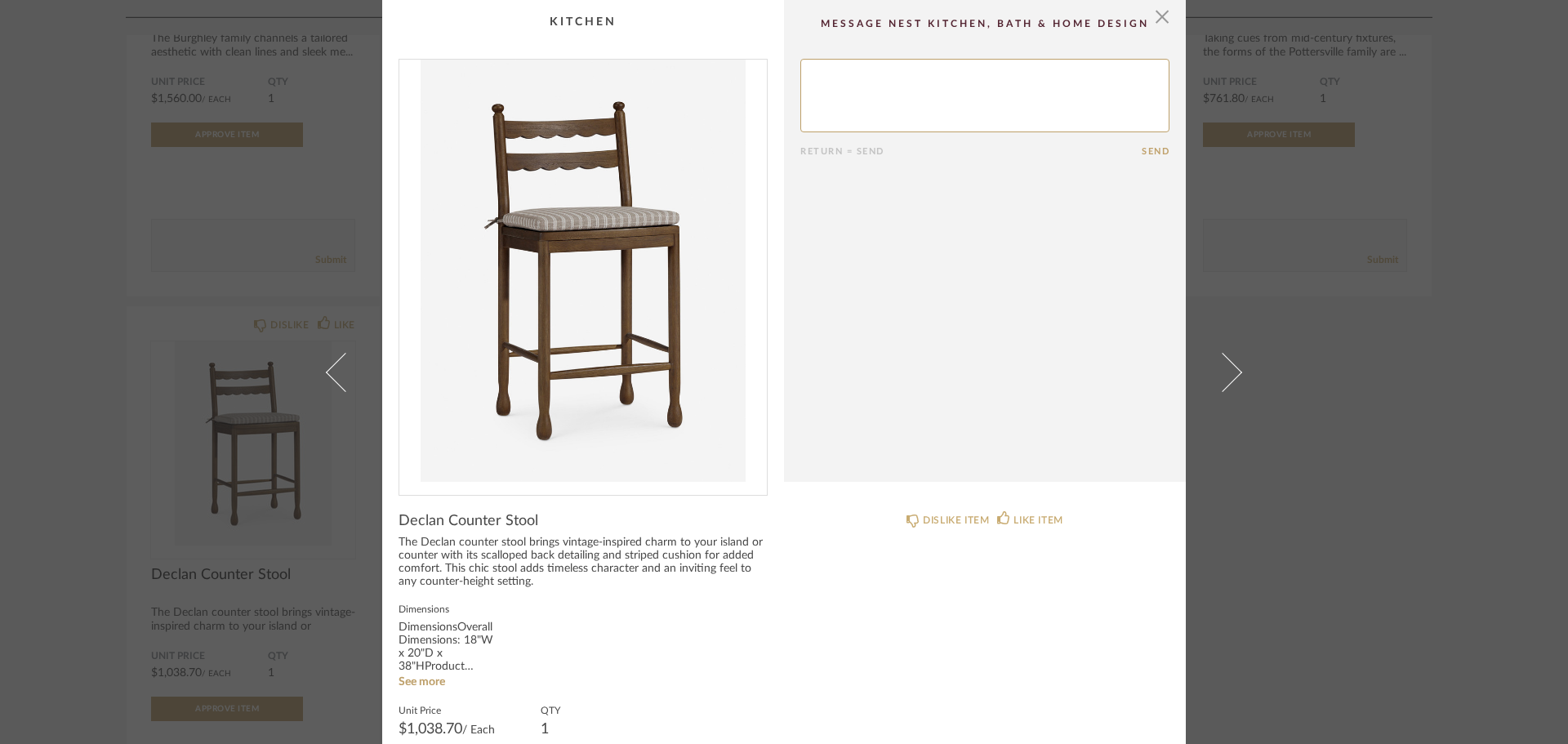
click at [1332, 315] on div "× Return = Send Send Declan Counter Stool The Declan counter stool brings vinta…" at bounding box center [784, 372] width 1568 height 744
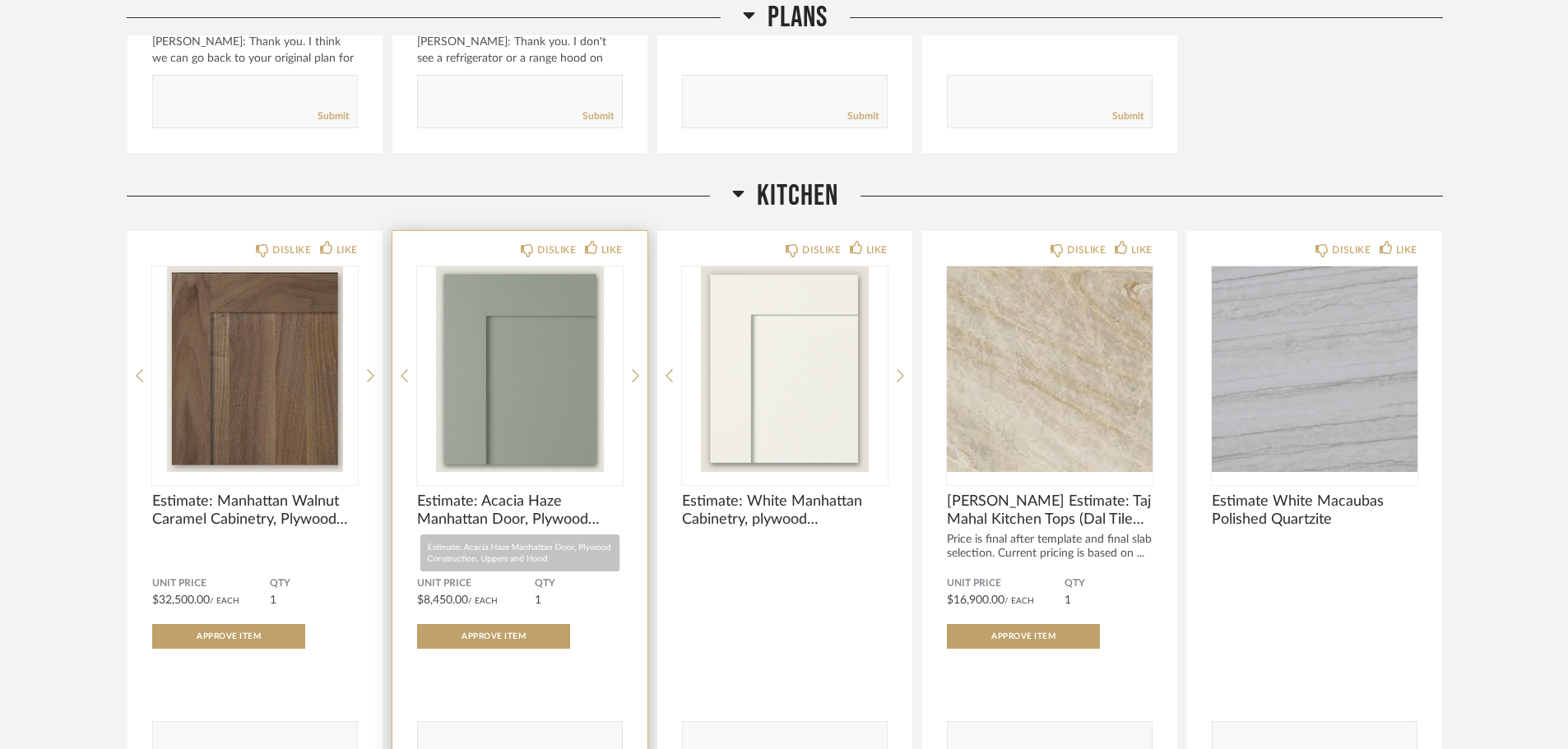
scroll to position [658, 0]
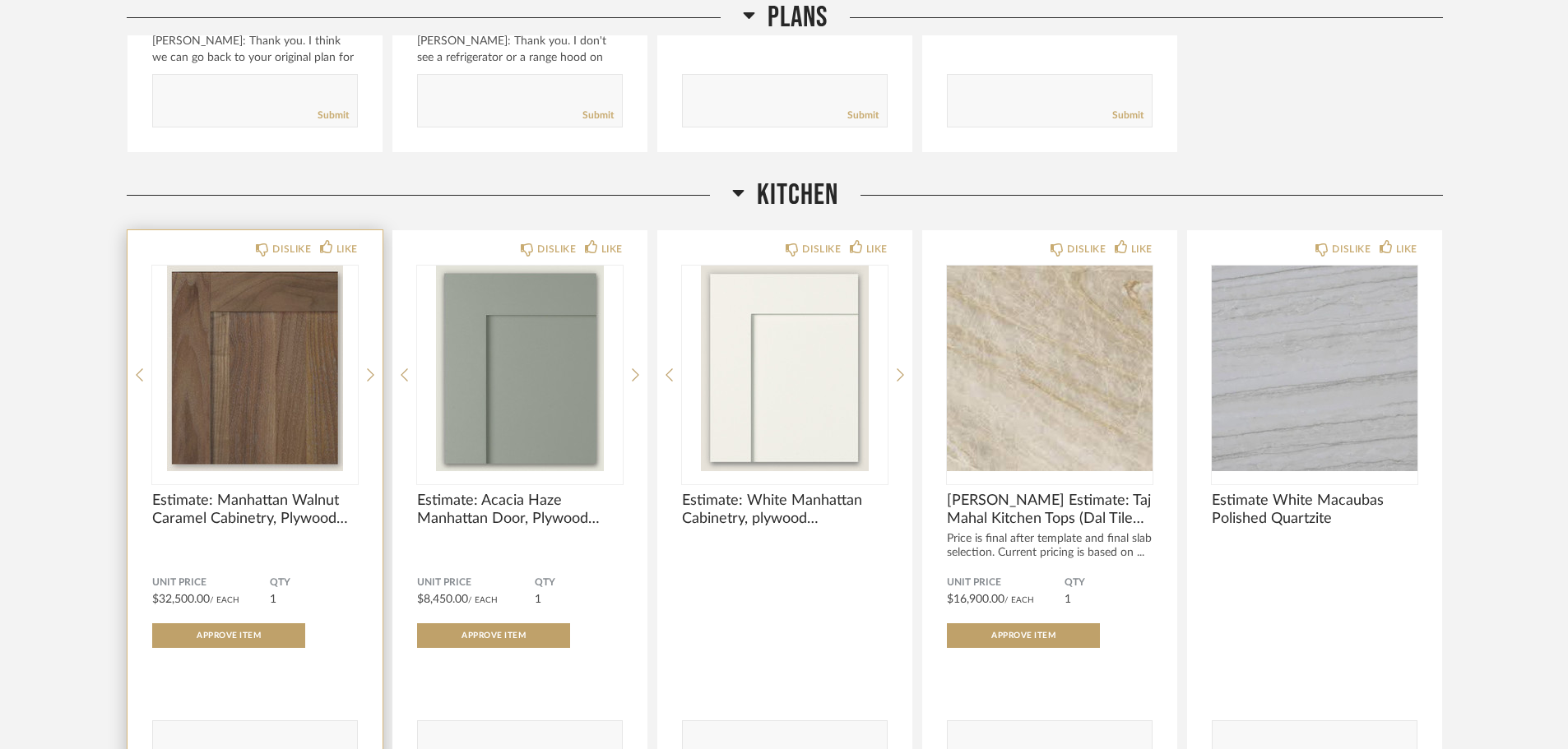
click at [313, 437] on img "0" at bounding box center [254, 368] width 205 height 205
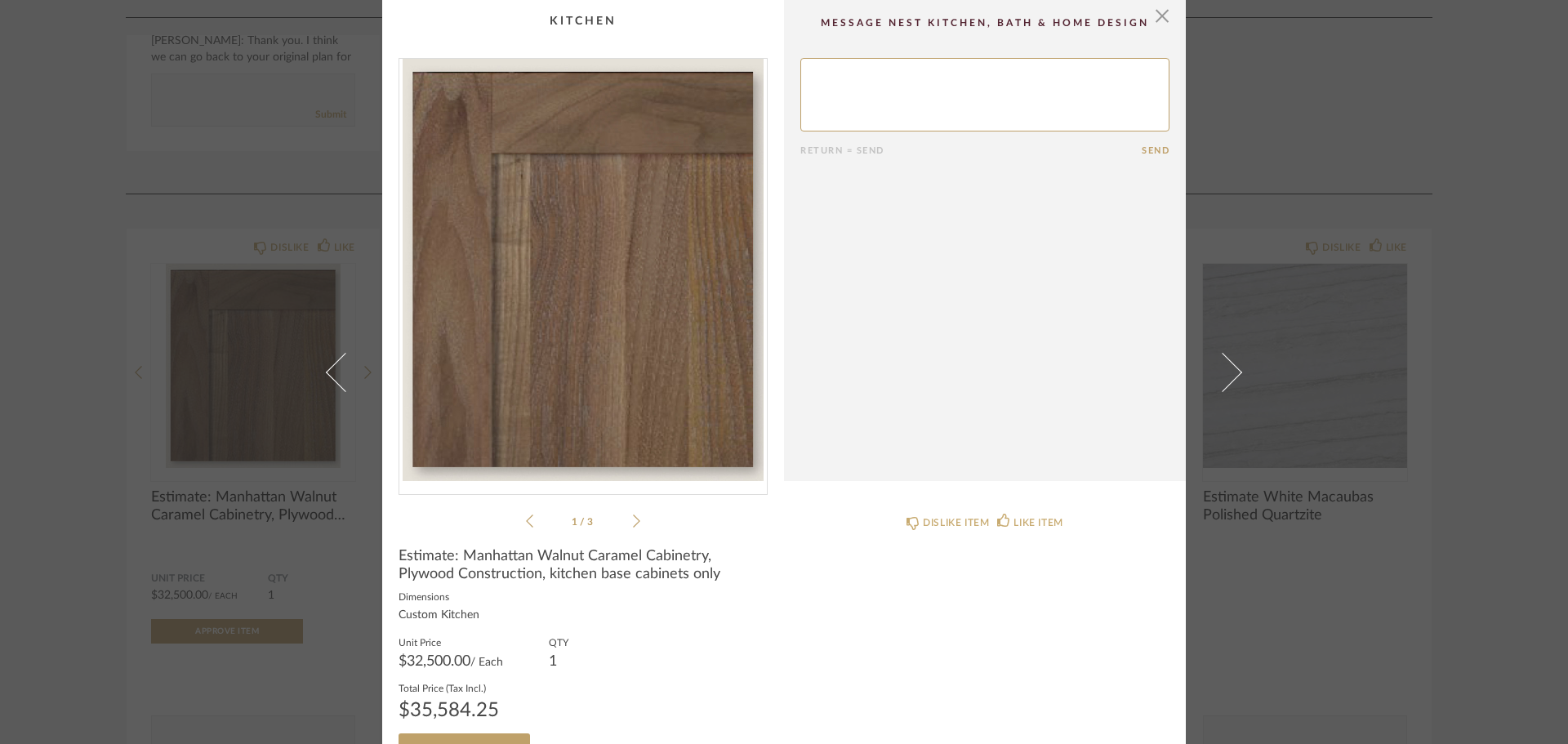
scroll to position [0, 0]
click at [1363, 98] on div "× 1 / 3 Return = Send Send Estimate: Manhattan Walnut Caramel Cabinetry, Plywoo…" at bounding box center [784, 372] width 1568 height 744
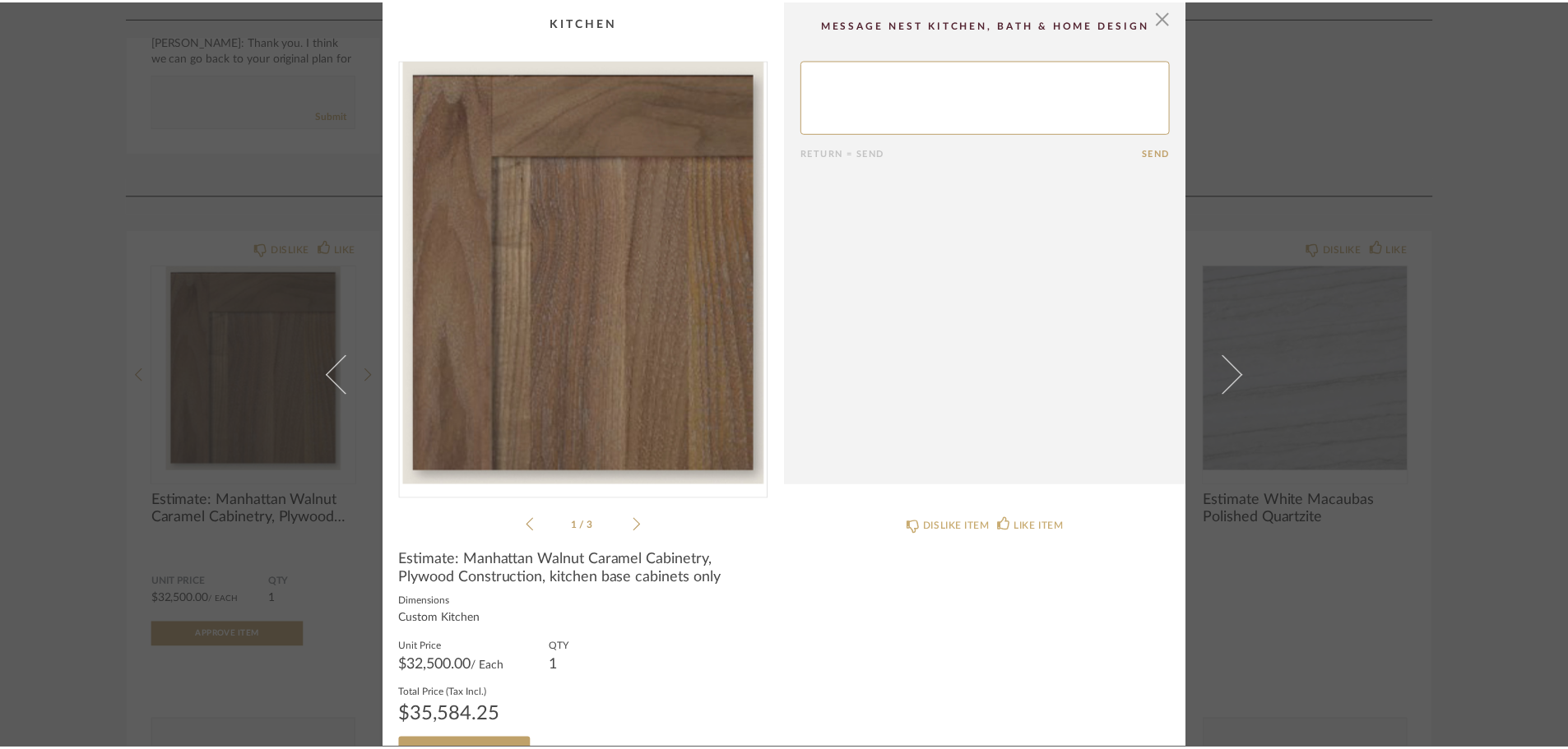
scroll to position [658, 0]
